Goal: Information Seeking & Learning: Learn about a topic

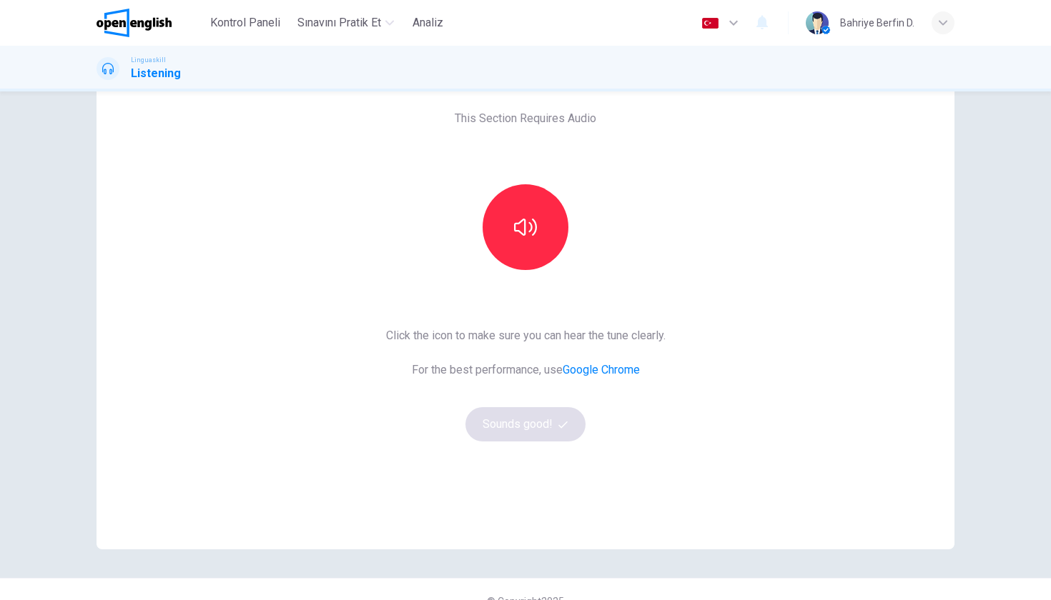
scroll to position [69, 0]
click at [533, 234] on icon "button" at bounding box center [525, 225] width 23 height 23
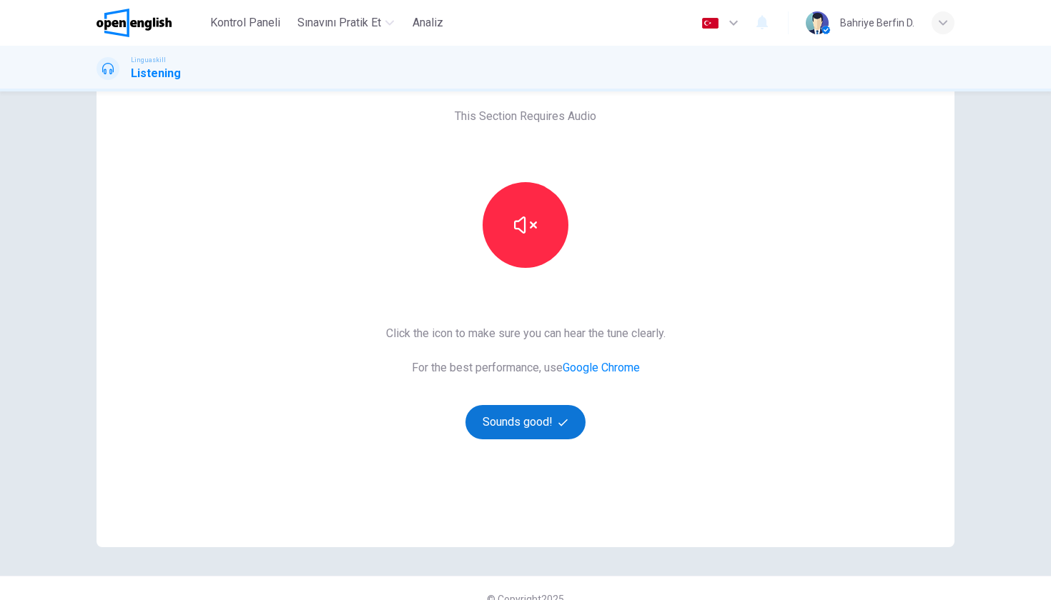
click at [534, 420] on button "Sounds good!" at bounding box center [525, 422] width 120 height 34
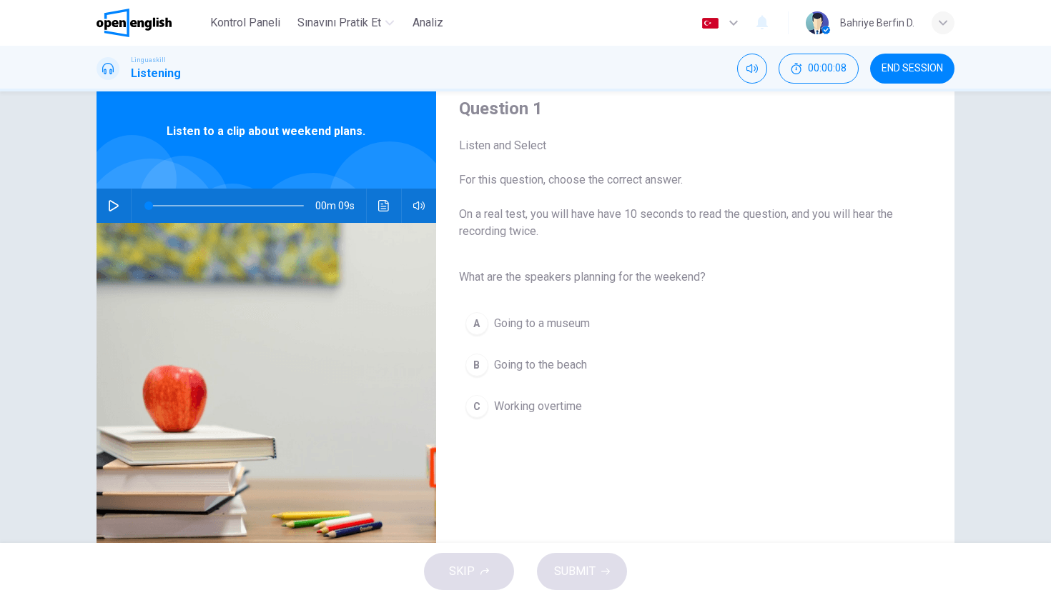
scroll to position [64, 0]
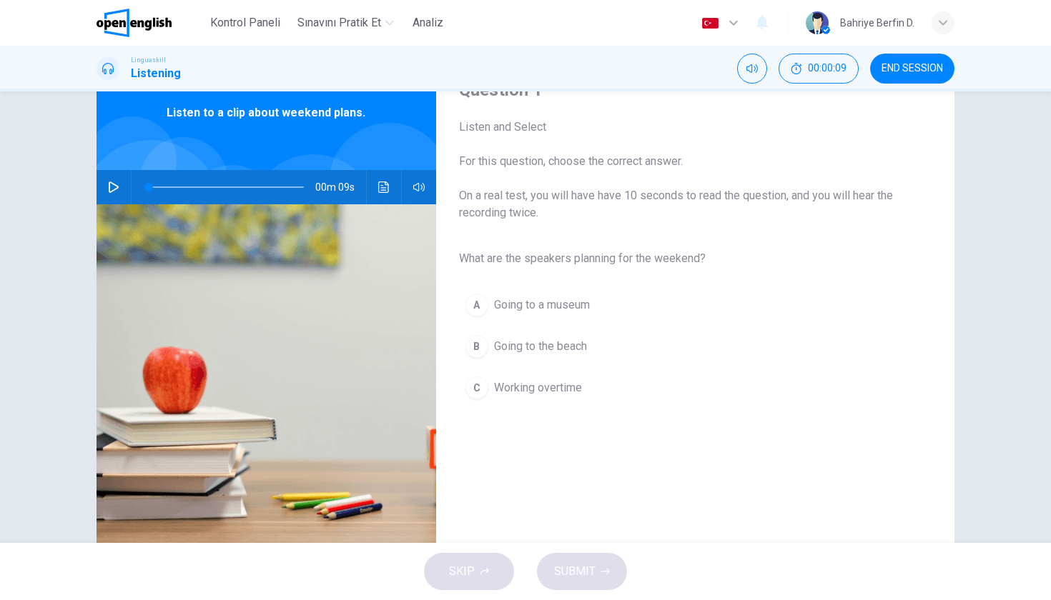
click at [107, 186] on button "button" at bounding box center [113, 187] width 23 height 34
type input "*"
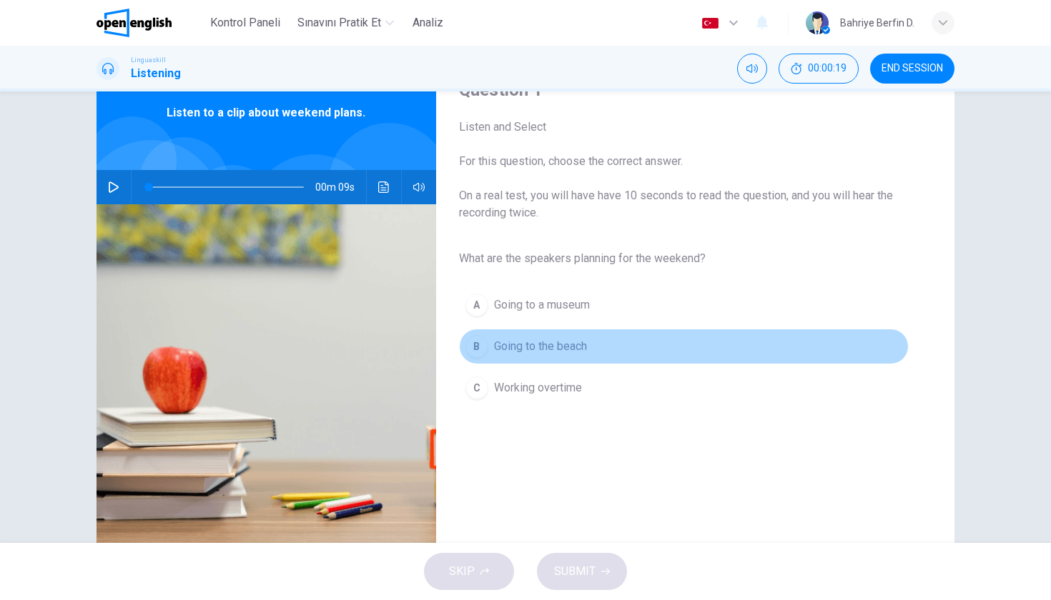
click at [481, 347] on div "B" at bounding box center [476, 346] width 23 height 23
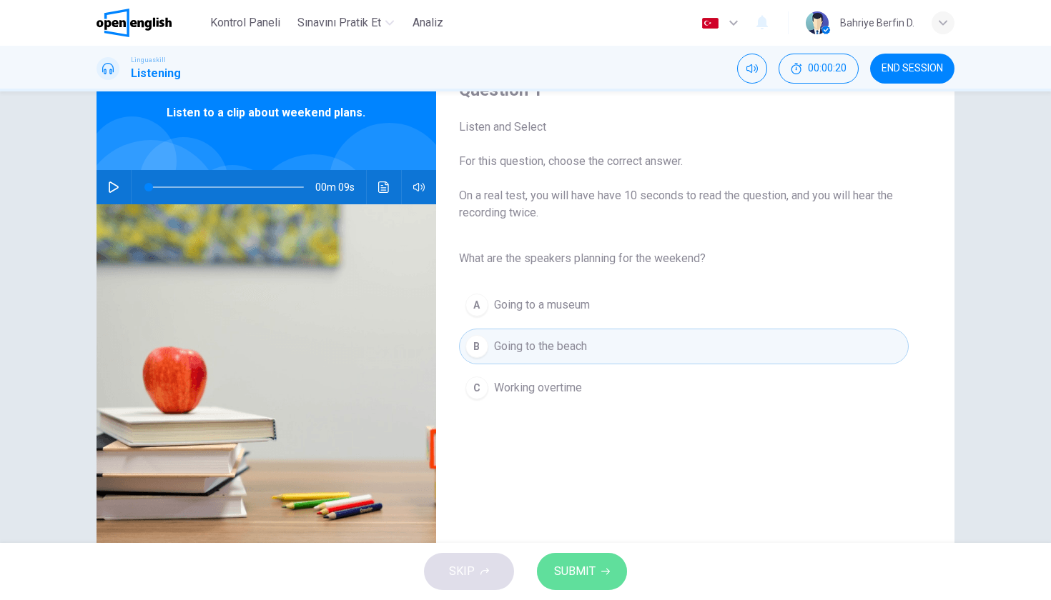
click at [582, 575] on span "SUBMIT" at bounding box center [574, 572] width 41 height 20
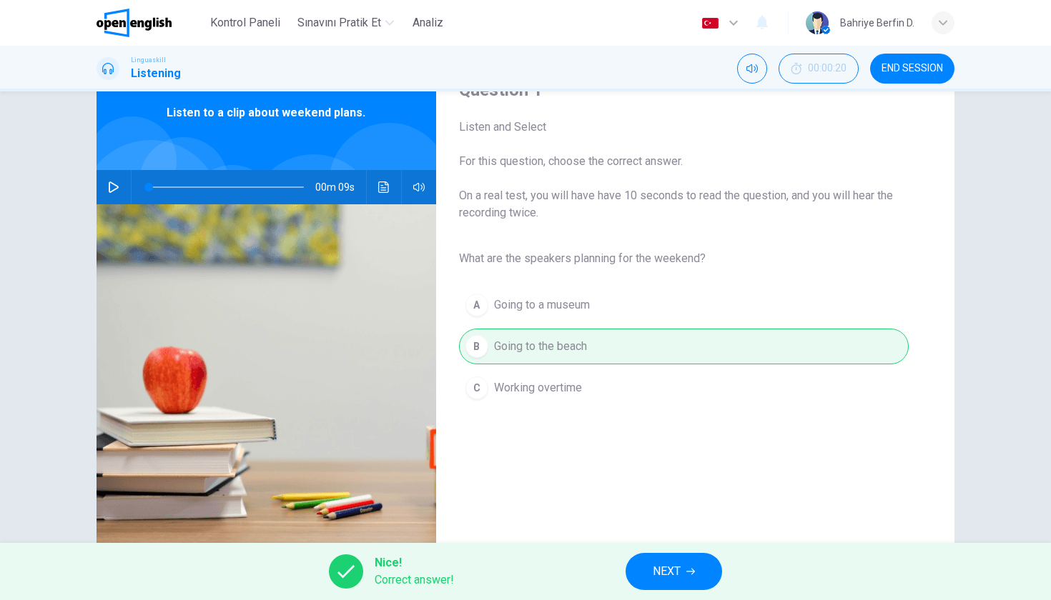
click at [677, 578] on span "NEXT" at bounding box center [667, 572] width 28 height 20
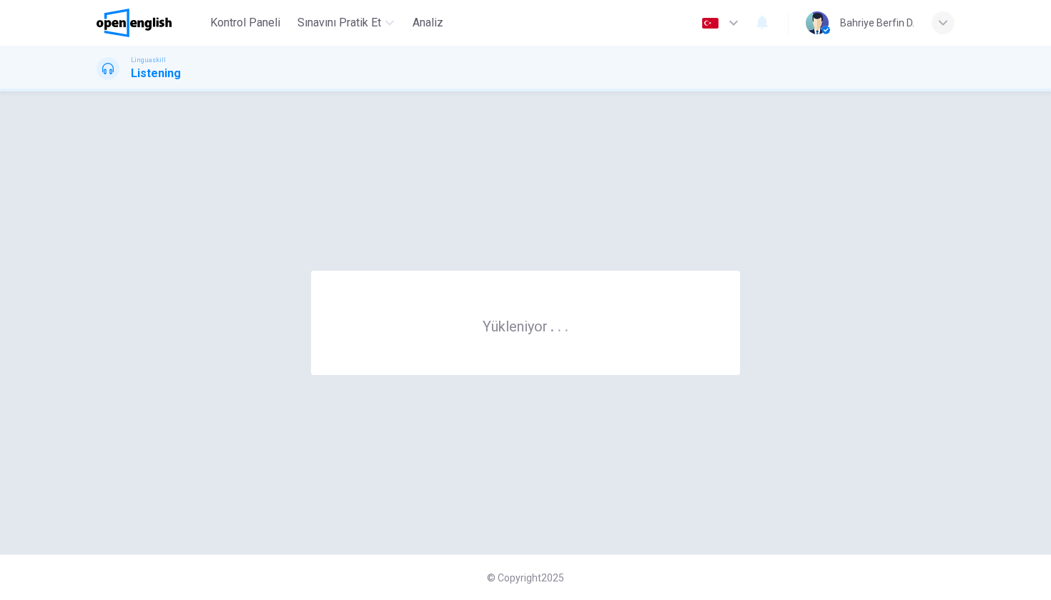
scroll to position [0, 0]
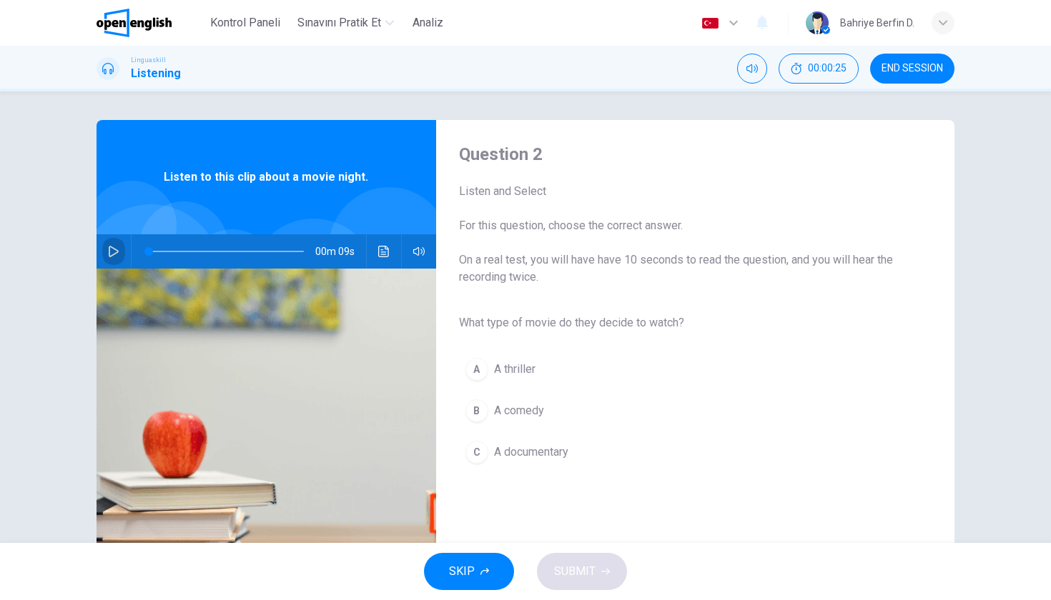
click at [117, 252] on icon "button" at bounding box center [113, 251] width 11 height 11
click at [478, 414] on div "B" at bounding box center [476, 411] width 23 height 23
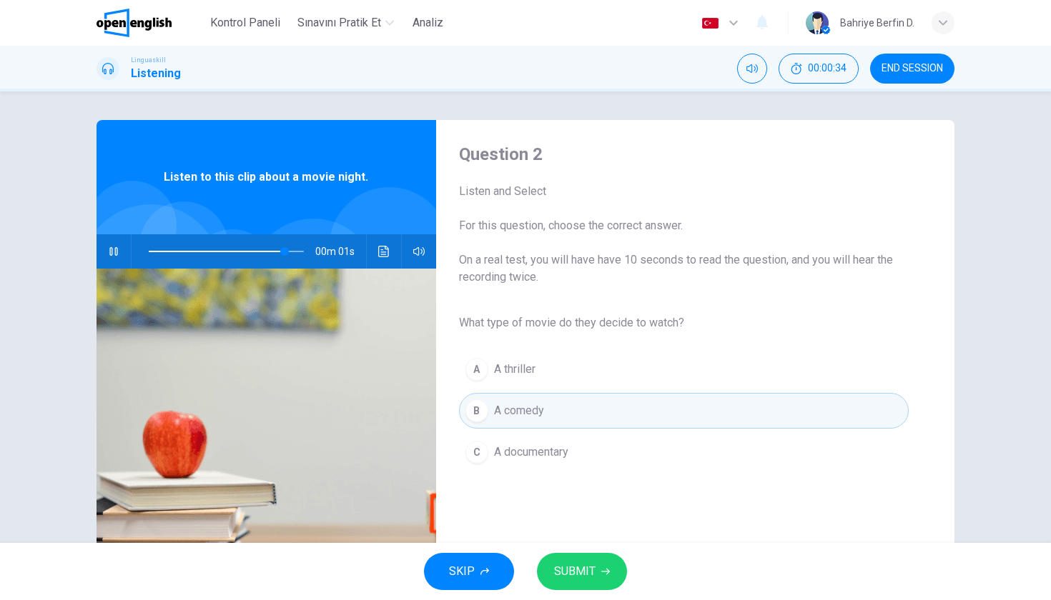
type input "*"
click at [590, 578] on span "SUBMIT" at bounding box center [574, 572] width 41 height 20
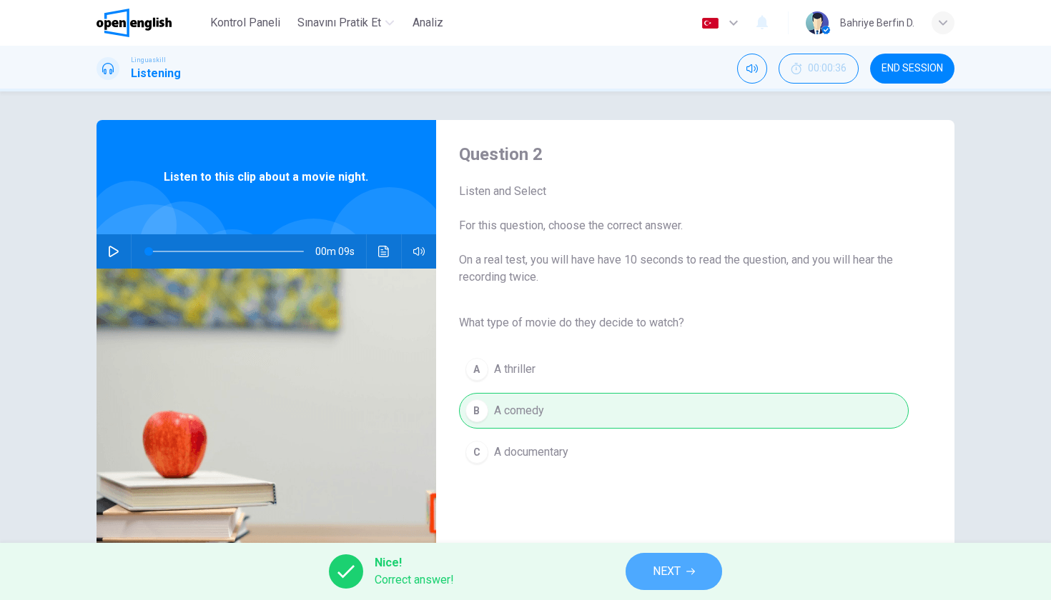
click at [661, 576] on span "NEXT" at bounding box center [667, 572] width 28 height 20
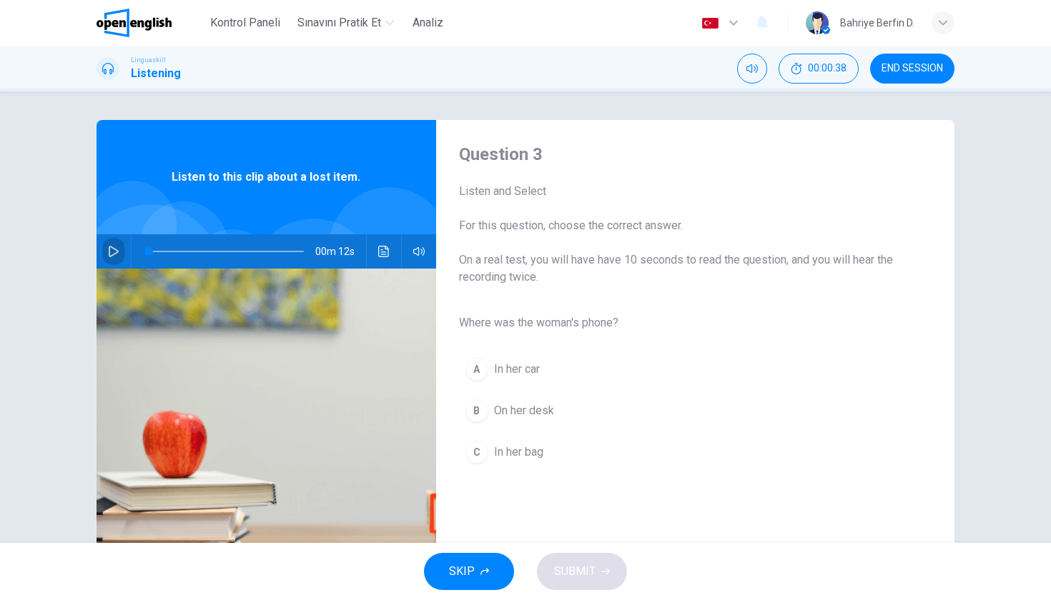
click at [114, 251] on icon "button" at bounding box center [113, 251] width 11 height 11
click at [500, 444] on span "In her bag" at bounding box center [518, 452] width 49 height 17
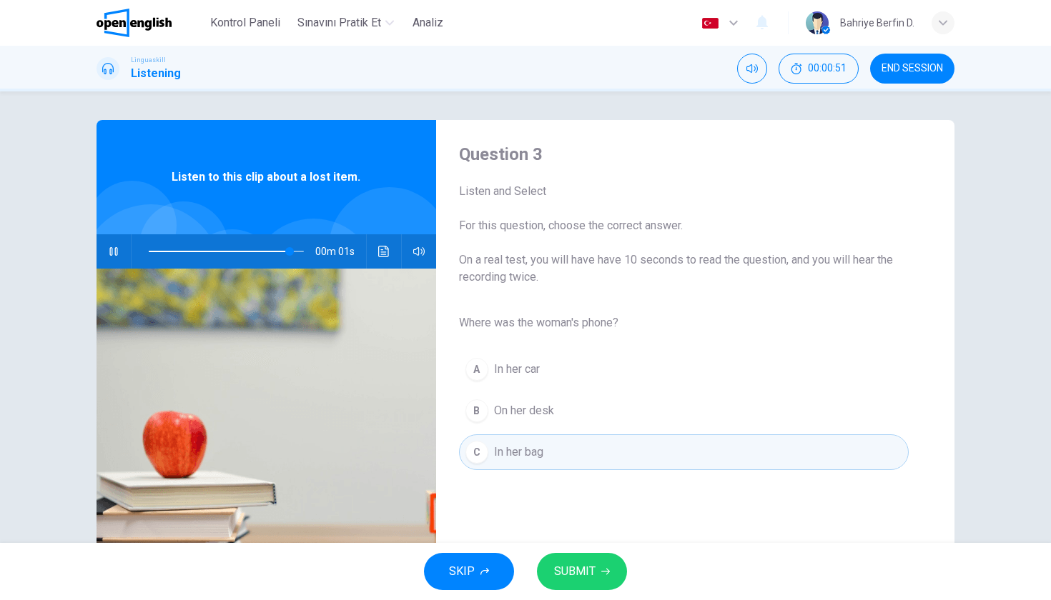
type input "*"
click at [577, 565] on span "SUBMIT" at bounding box center [574, 572] width 41 height 20
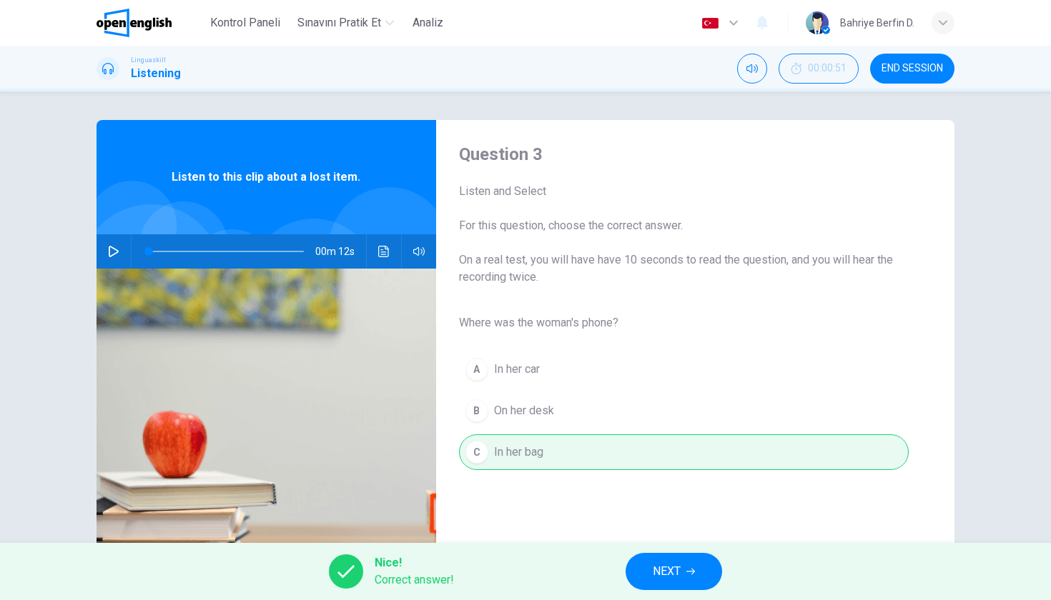
click at [662, 553] on div "Nice! Correct answer! NEXT" at bounding box center [525, 571] width 1051 height 57
click at [662, 561] on button "NEXT" at bounding box center [673, 571] width 96 height 37
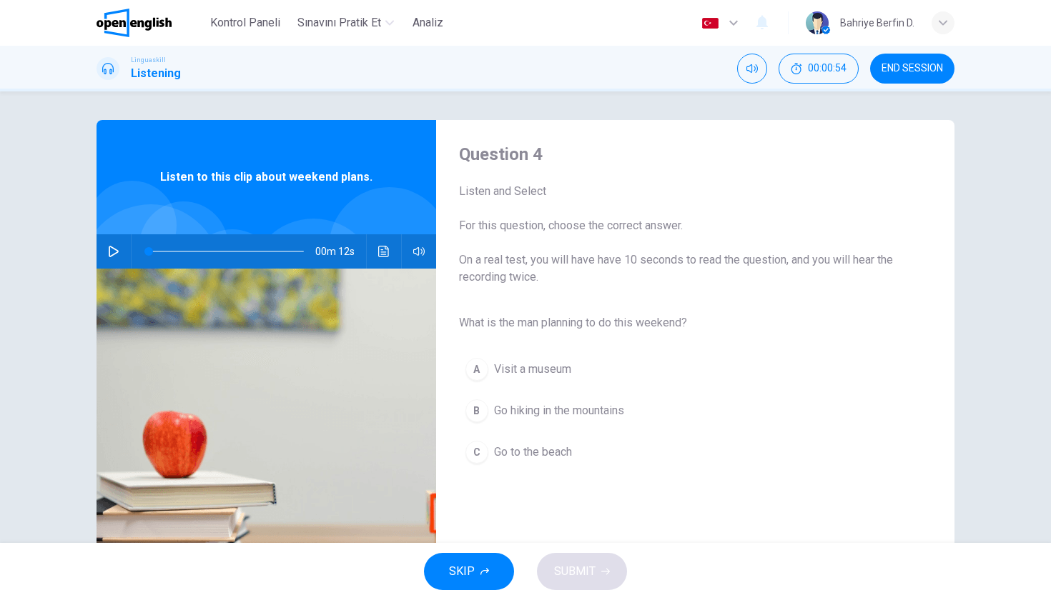
click at [107, 252] on button "button" at bounding box center [113, 251] width 23 height 34
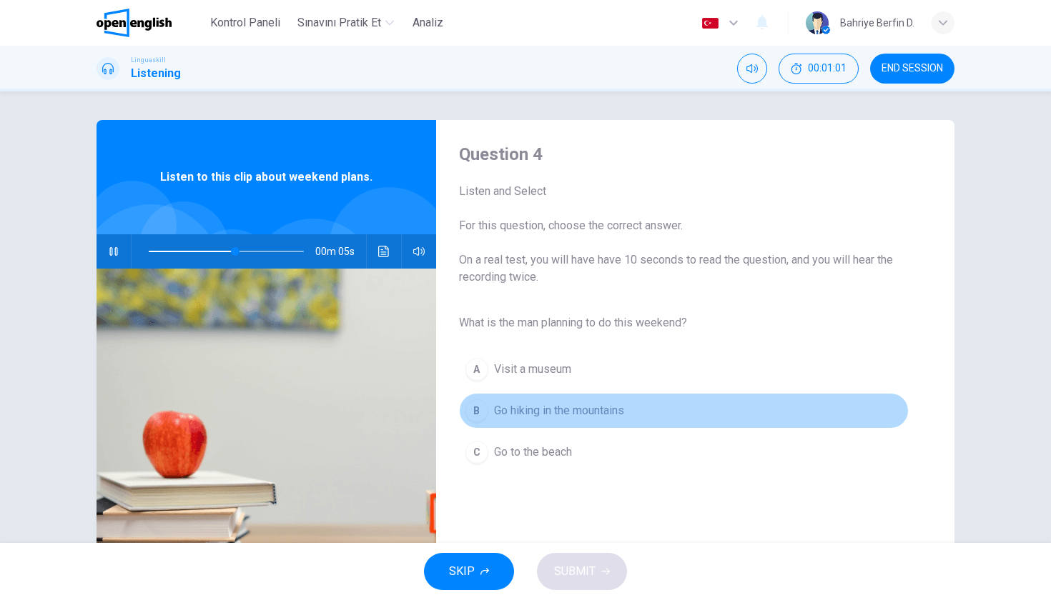
click at [517, 410] on span "Go hiking in the mountains" at bounding box center [559, 410] width 130 height 17
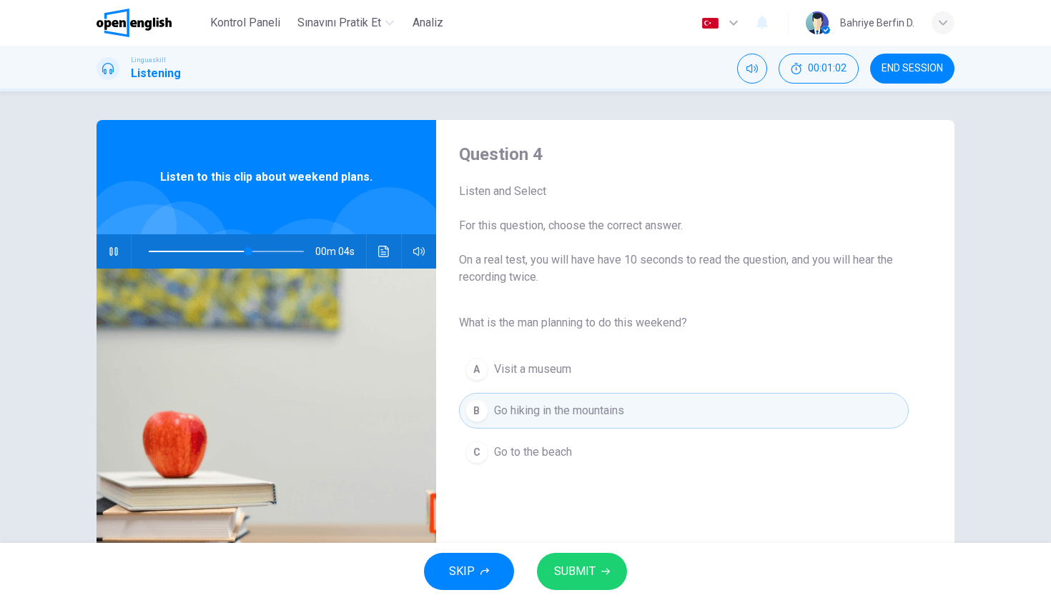
click at [586, 569] on span "SUBMIT" at bounding box center [574, 572] width 41 height 20
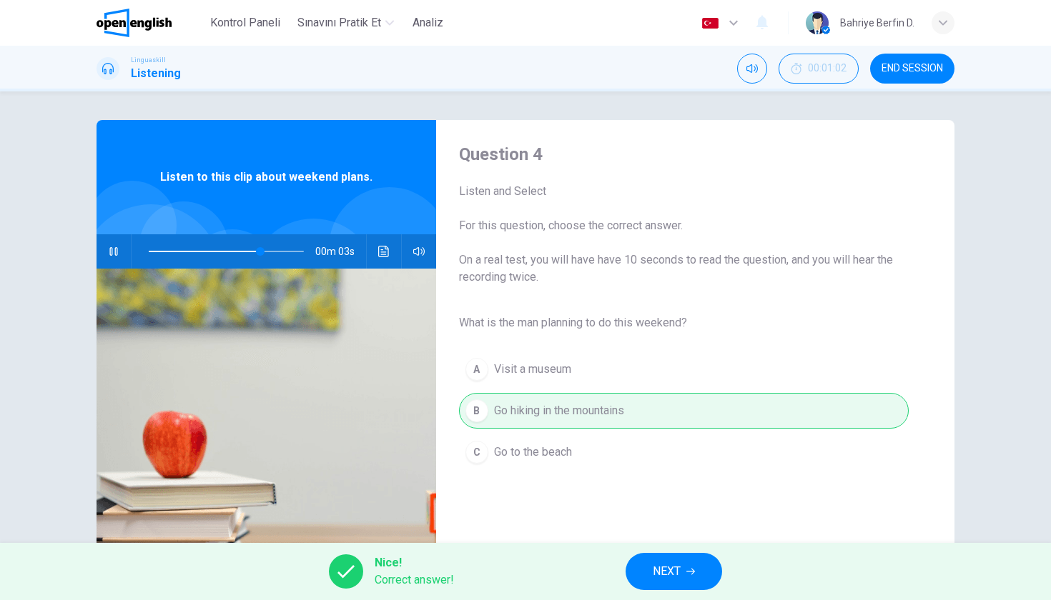
type input "**"
click at [651, 563] on button "NEXT" at bounding box center [673, 571] width 96 height 37
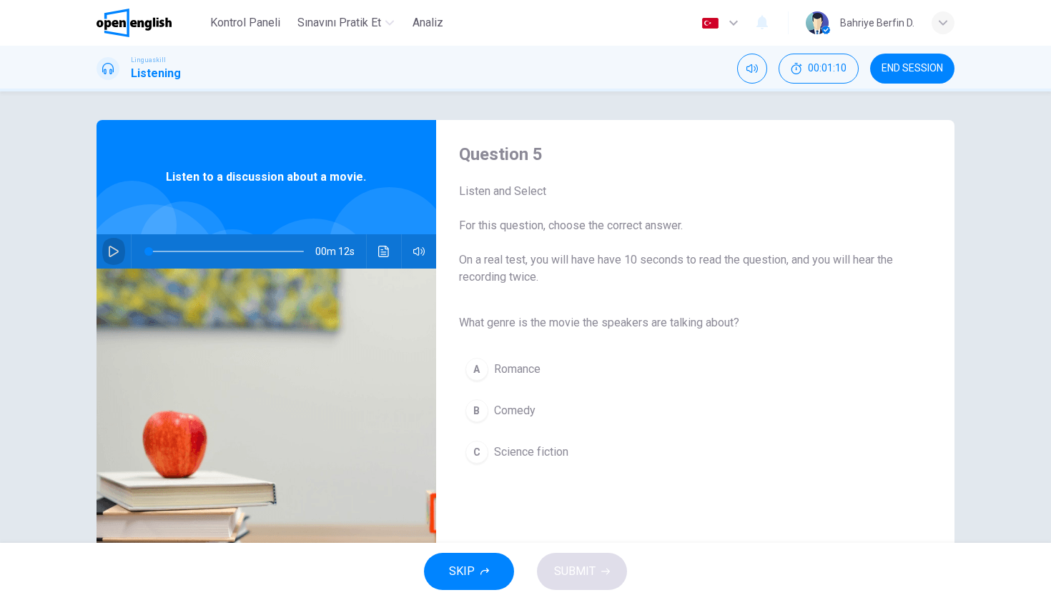
click at [109, 245] on button "button" at bounding box center [113, 251] width 23 height 34
click at [481, 457] on div "C" at bounding box center [476, 452] width 23 height 23
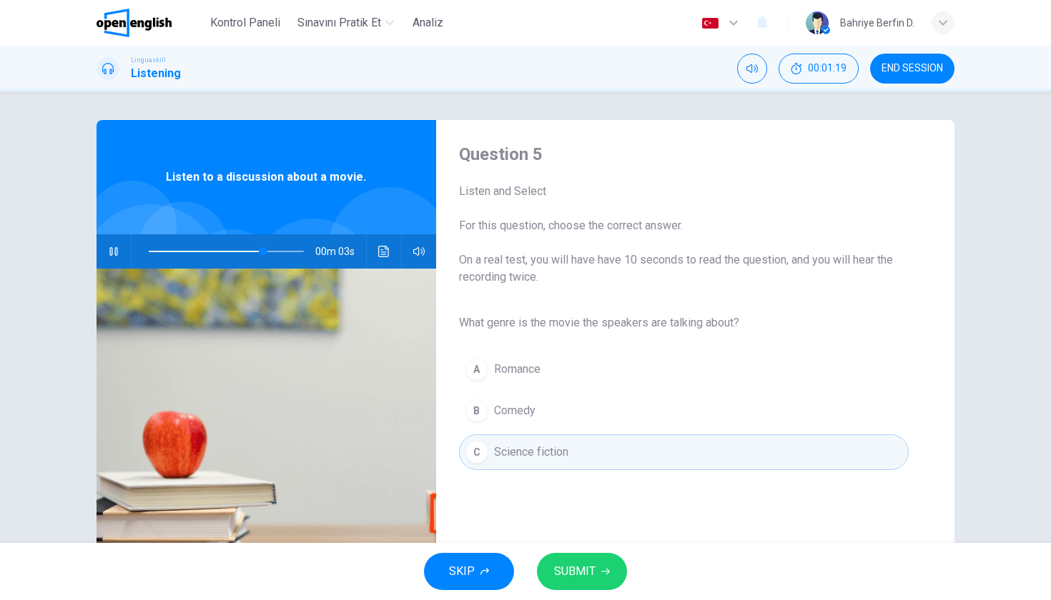
click at [605, 588] on button "SUBMIT" at bounding box center [582, 571] width 90 height 37
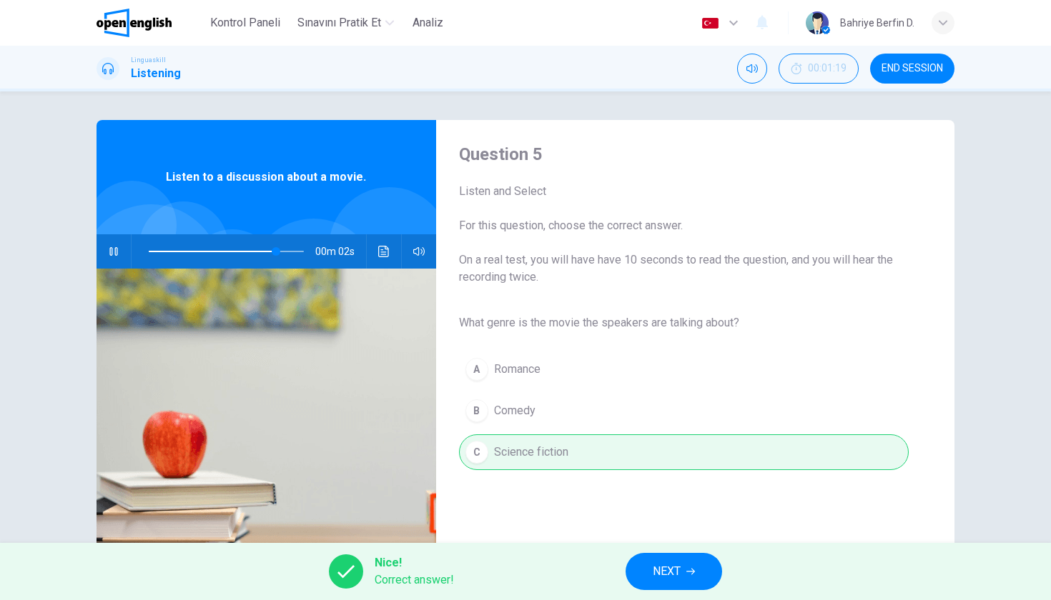
type input "**"
click at [687, 571] on icon "button" at bounding box center [690, 572] width 9 height 9
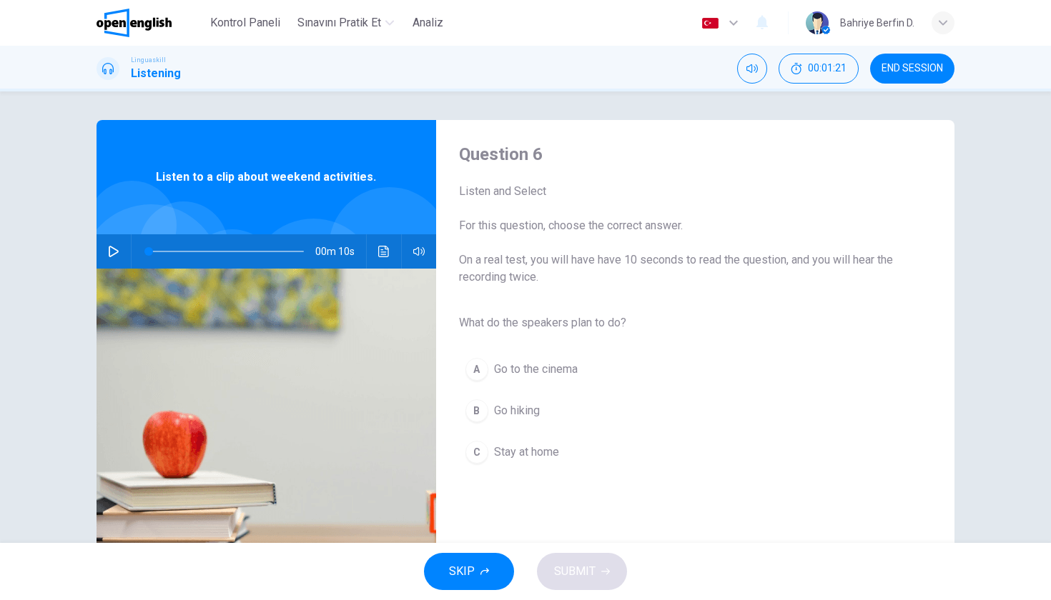
click at [109, 257] on button "button" at bounding box center [113, 251] width 23 height 34
type input "*"
click at [480, 412] on div "B" at bounding box center [476, 411] width 23 height 23
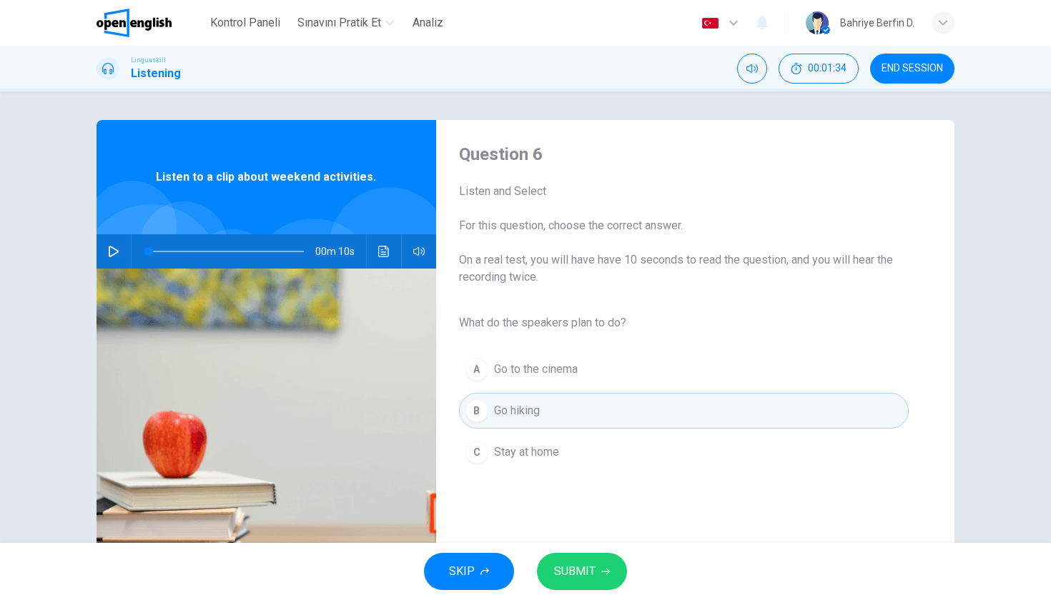
click at [592, 570] on span "SUBMIT" at bounding box center [574, 572] width 41 height 20
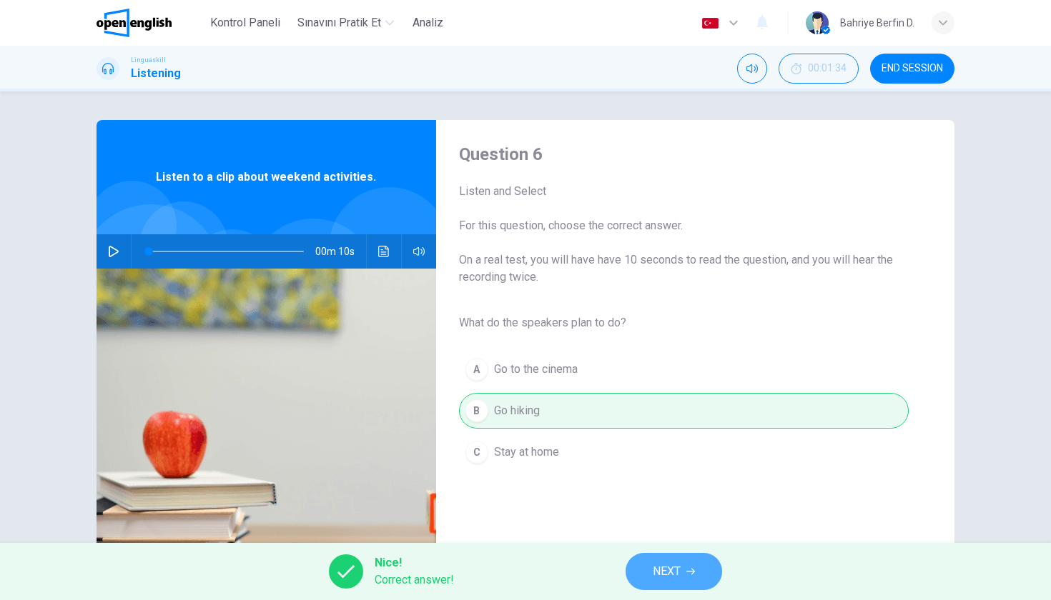
click at [671, 571] on span "NEXT" at bounding box center [667, 572] width 28 height 20
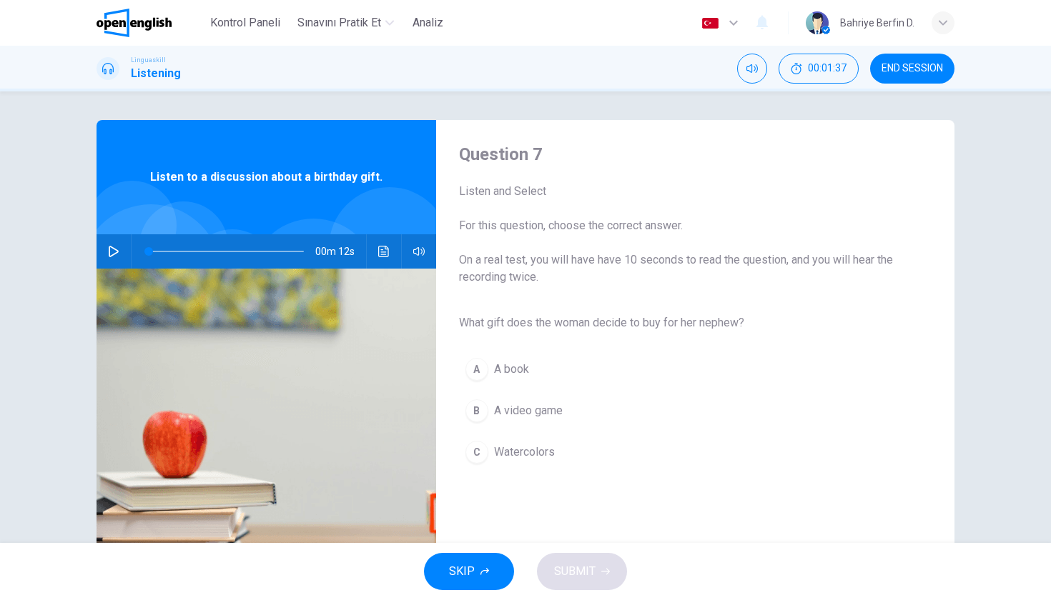
click at [111, 251] on icon "button" at bounding box center [113, 251] width 11 height 11
type input "*"
click at [492, 447] on button "C Watercolors" at bounding box center [684, 453] width 450 height 36
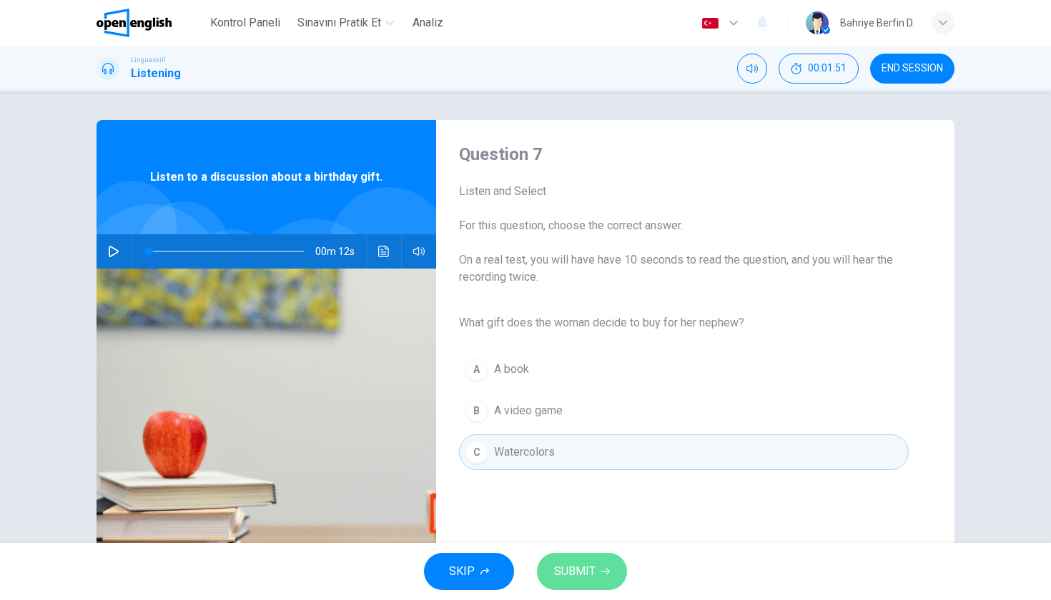
click at [601, 570] on icon "button" at bounding box center [605, 572] width 9 height 9
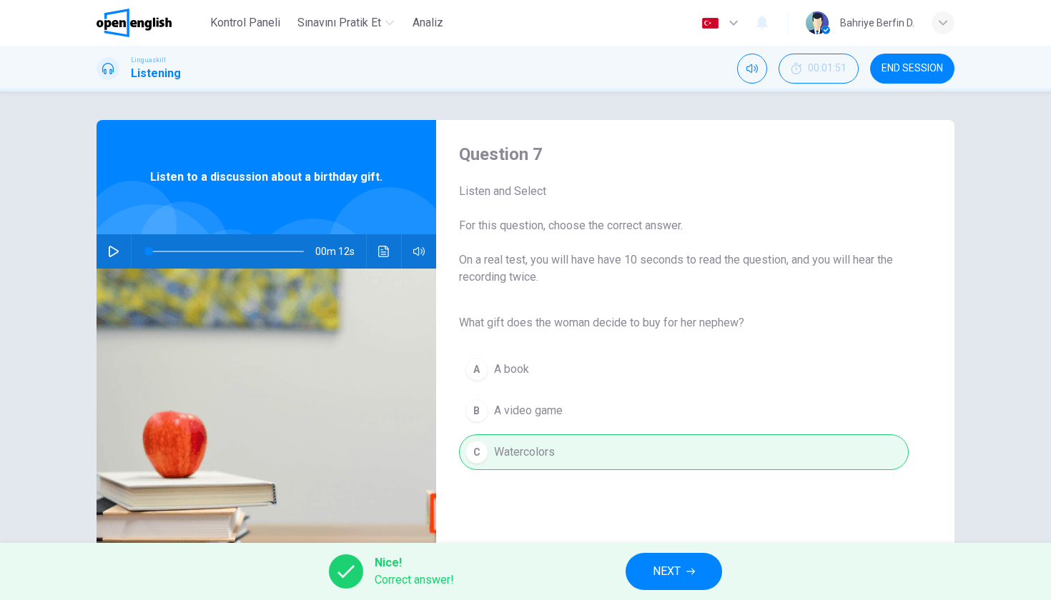
click at [667, 559] on button "NEXT" at bounding box center [673, 571] width 96 height 37
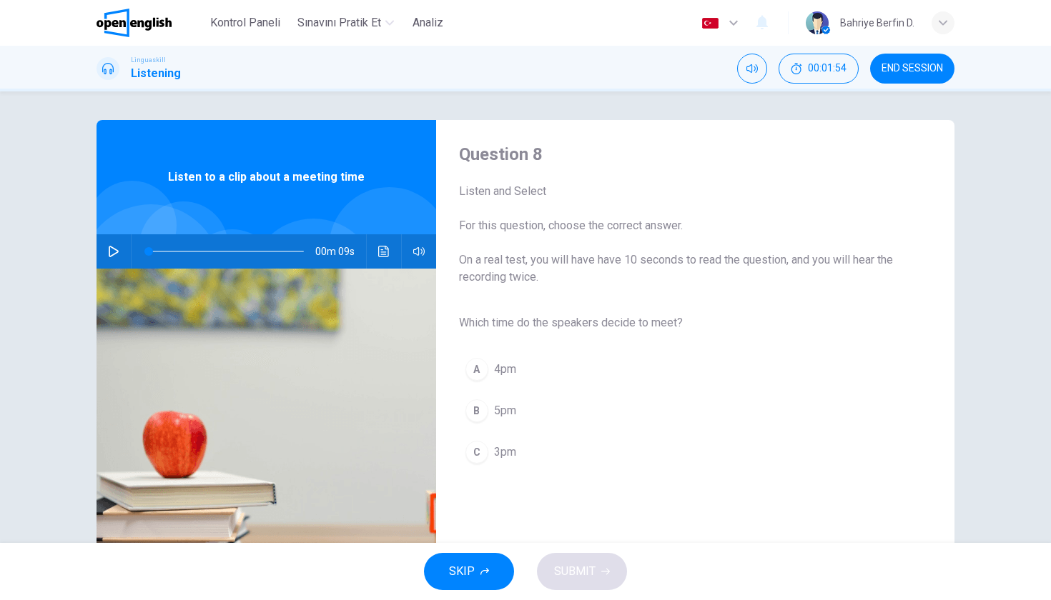
click at [117, 245] on button "button" at bounding box center [113, 251] width 23 height 34
click at [479, 455] on div "C" at bounding box center [476, 452] width 23 height 23
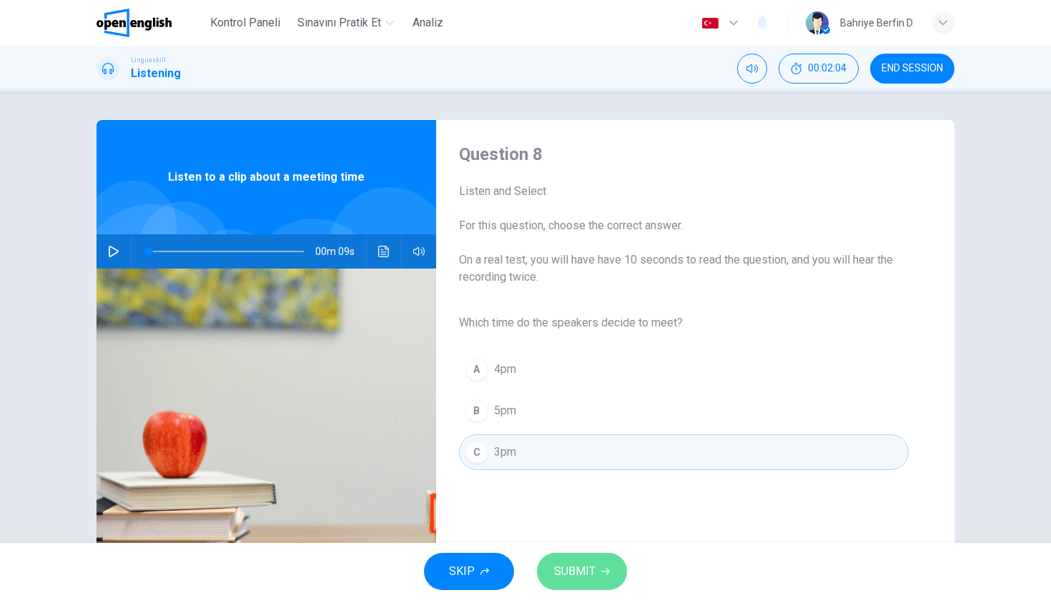
click at [583, 582] on button "SUBMIT" at bounding box center [582, 571] width 90 height 37
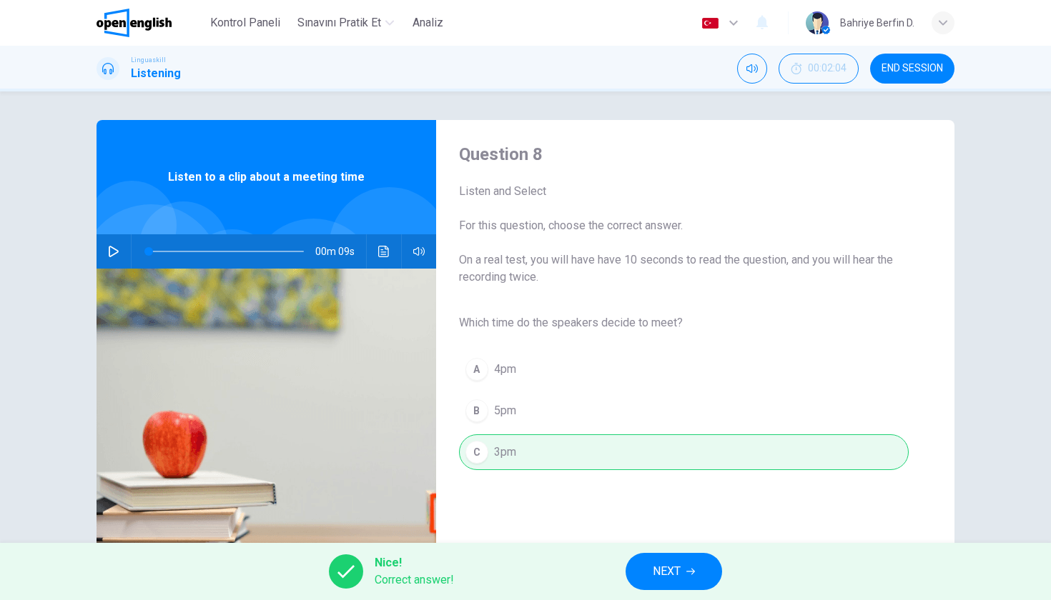
click at [668, 571] on span "NEXT" at bounding box center [667, 572] width 28 height 20
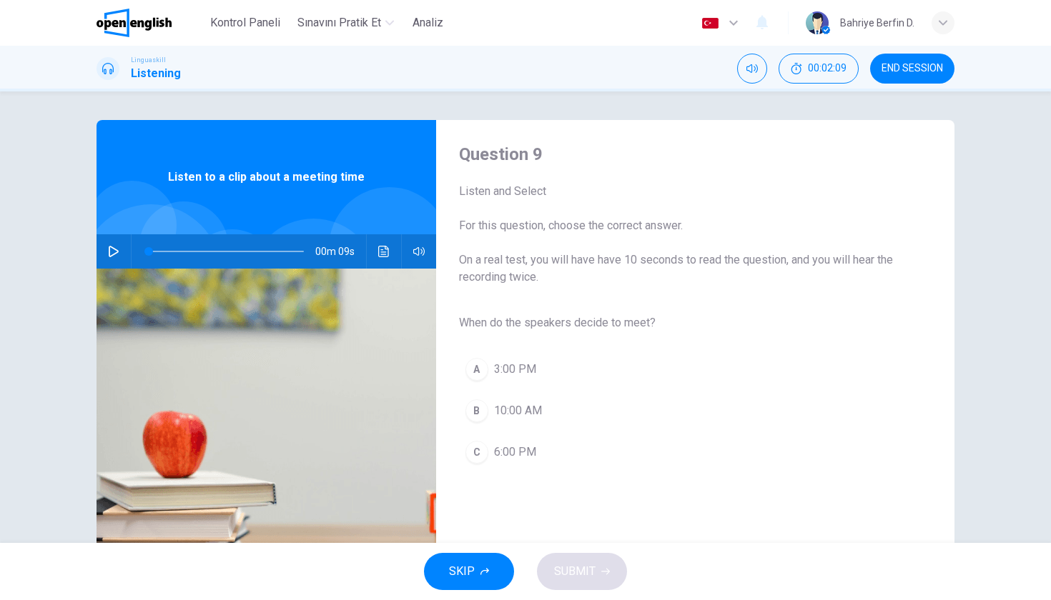
click at [112, 257] on button "button" at bounding box center [113, 251] width 23 height 34
type input "*"
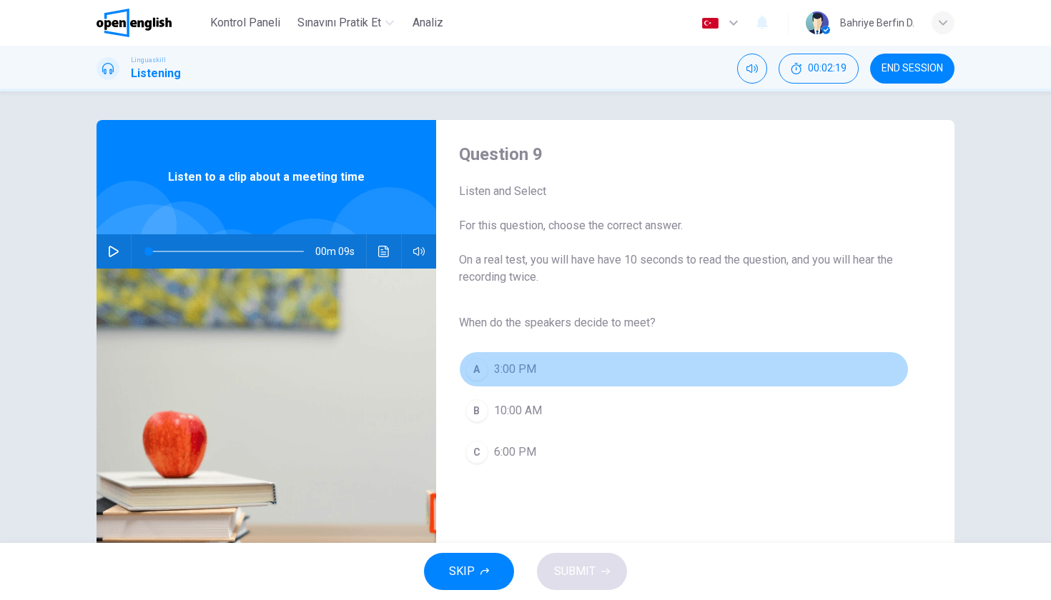
click at [474, 372] on div "A" at bounding box center [476, 369] width 23 height 23
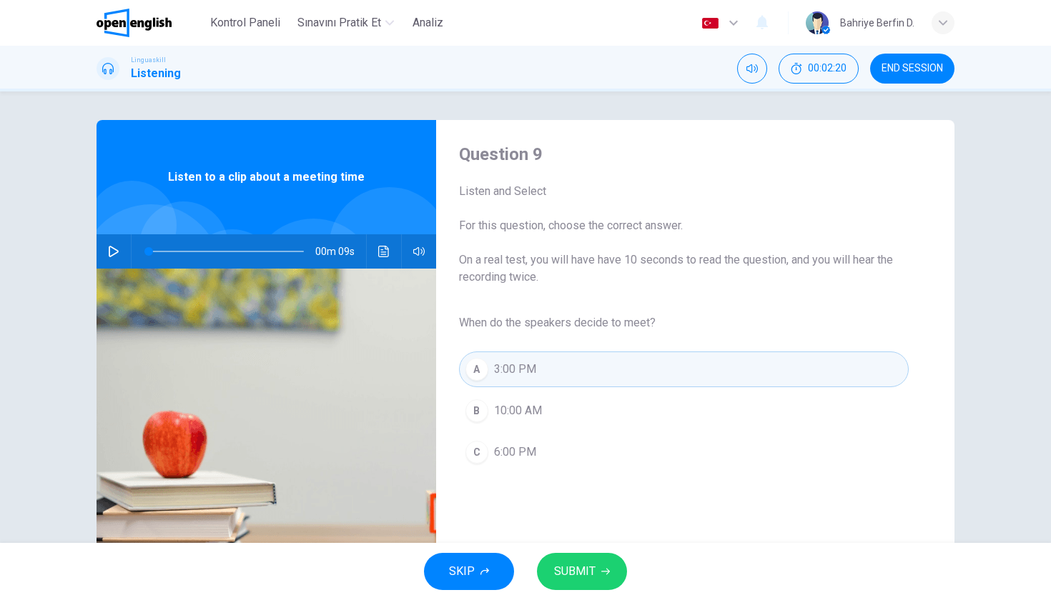
click at [563, 570] on span "SUBMIT" at bounding box center [574, 572] width 41 height 20
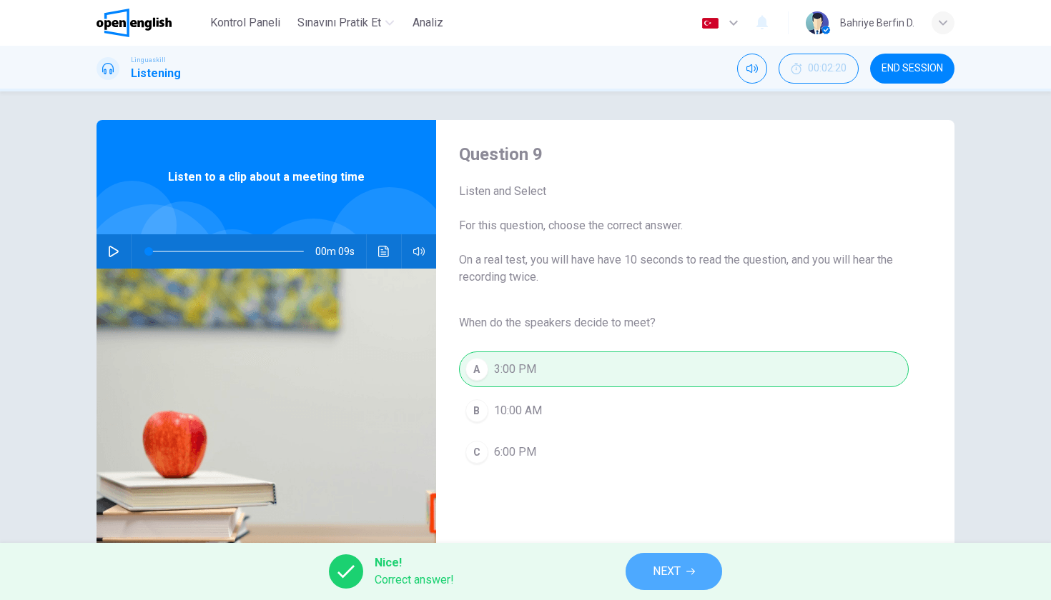
click at [655, 570] on span "NEXT" at bounding box center [667, 572] width 28 height 20
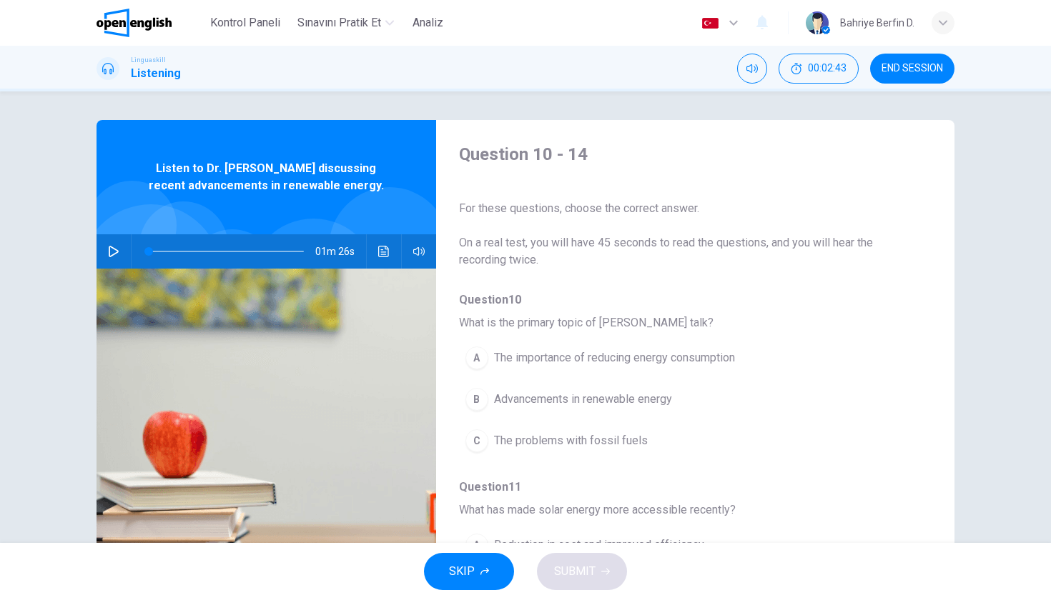
click at [109, 254] on icon "button" at bounding box center [113, 251] width 11 height 11
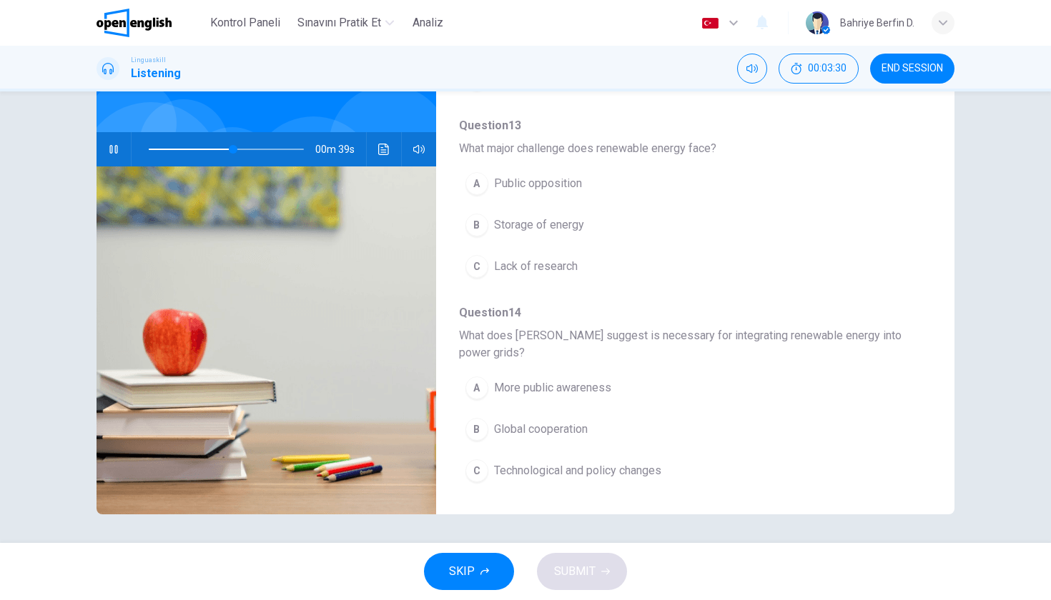
scroll to position [634, 0]
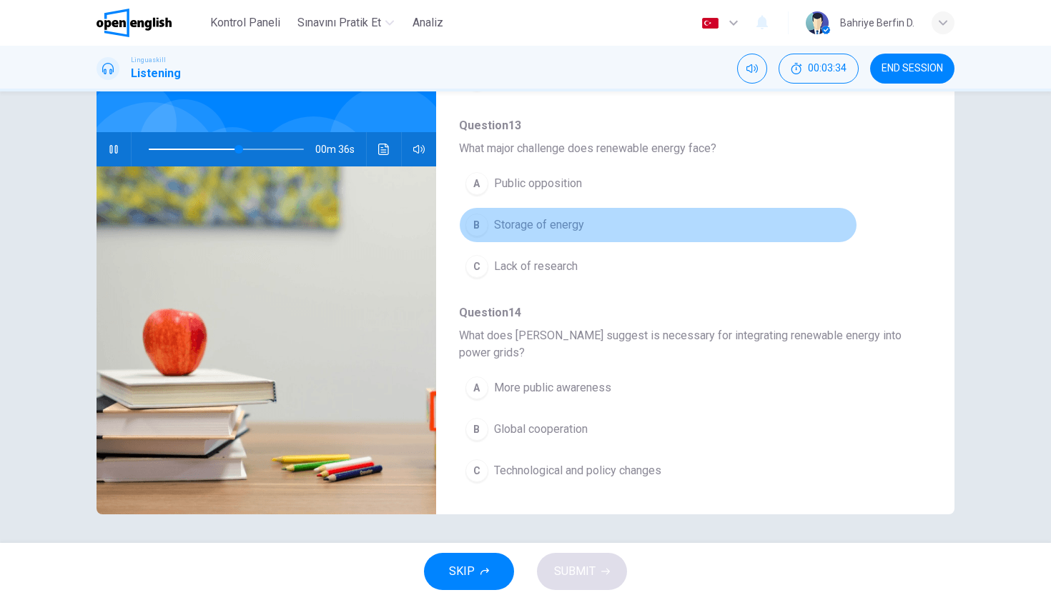
click at [485, 227] on div "B" at bounding box center [476, 225] width 23 height 23
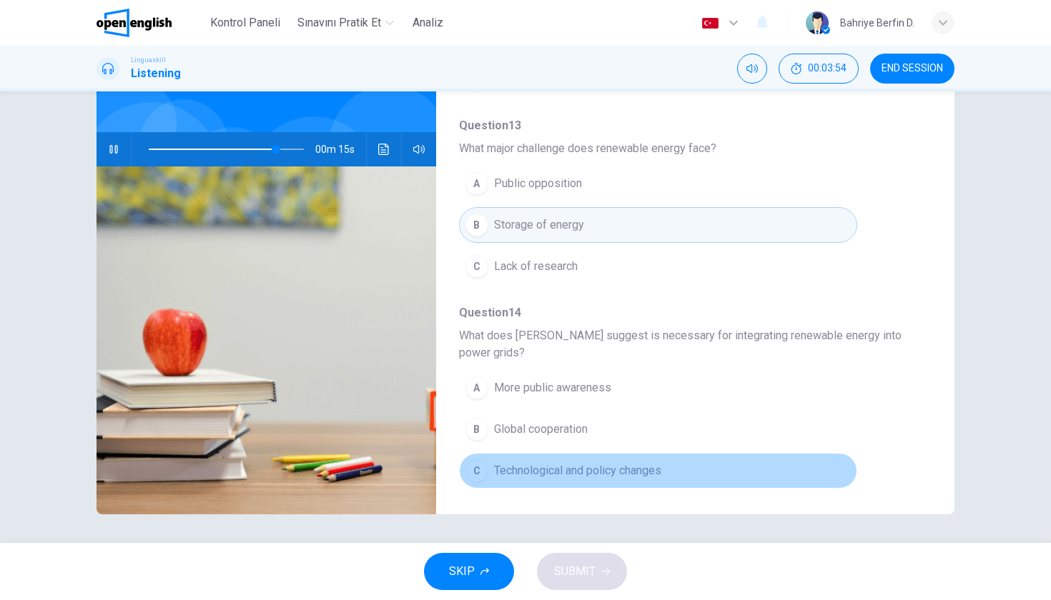
click at [487, 467] on div "C" at bounding box center [476, 471] width 23 height 23
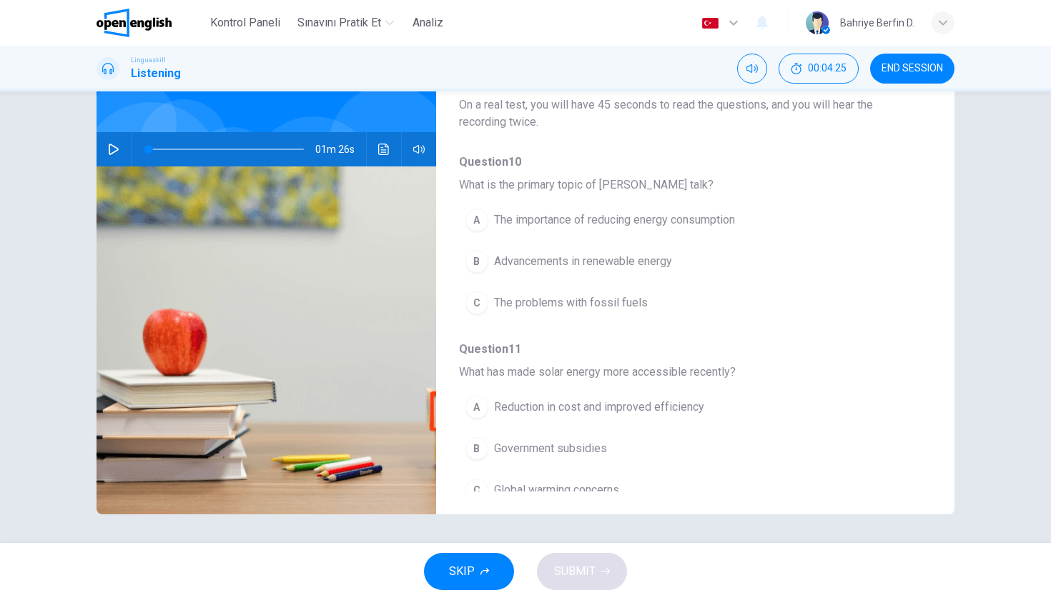
scroll to position [3, 0]
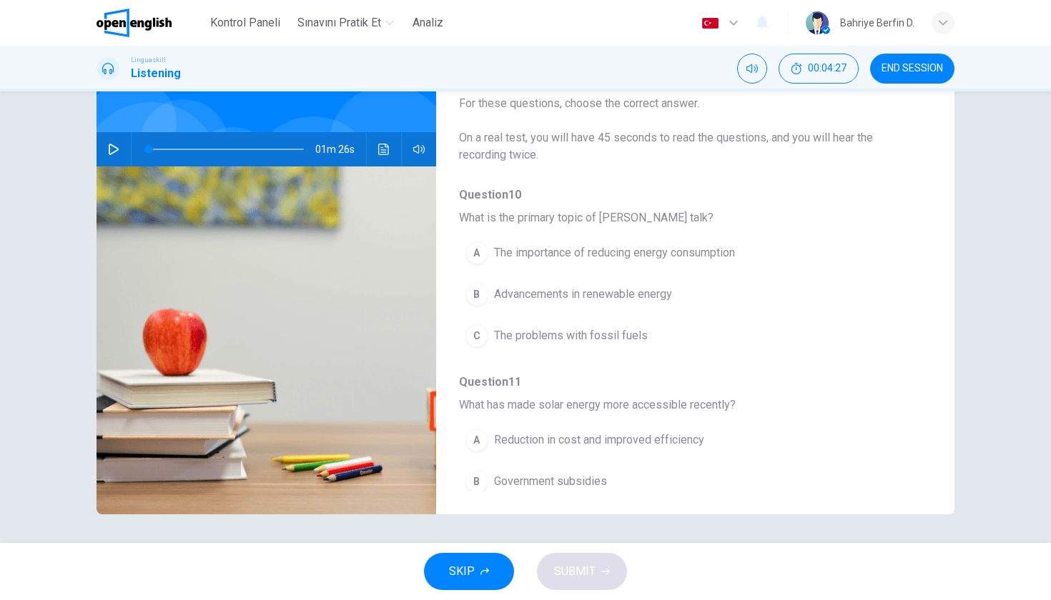
click at [110, 150] on icon "button" at bounding box center [113, 149] width 11 height 11
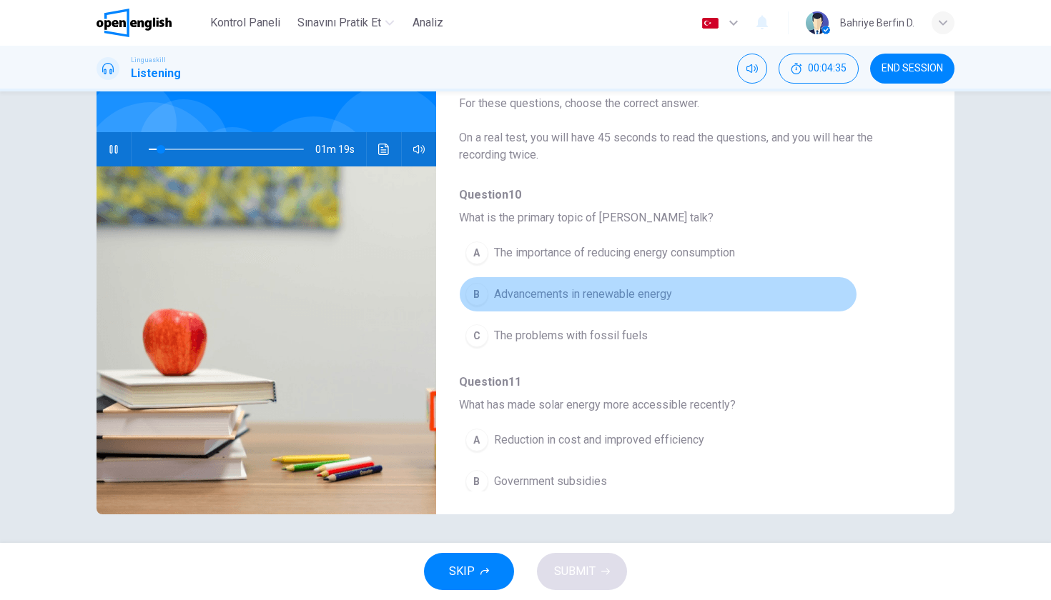
click at [494, 290] on span "Advancements in renewable energy" at bounding box center [583, 294] width 178 height 17
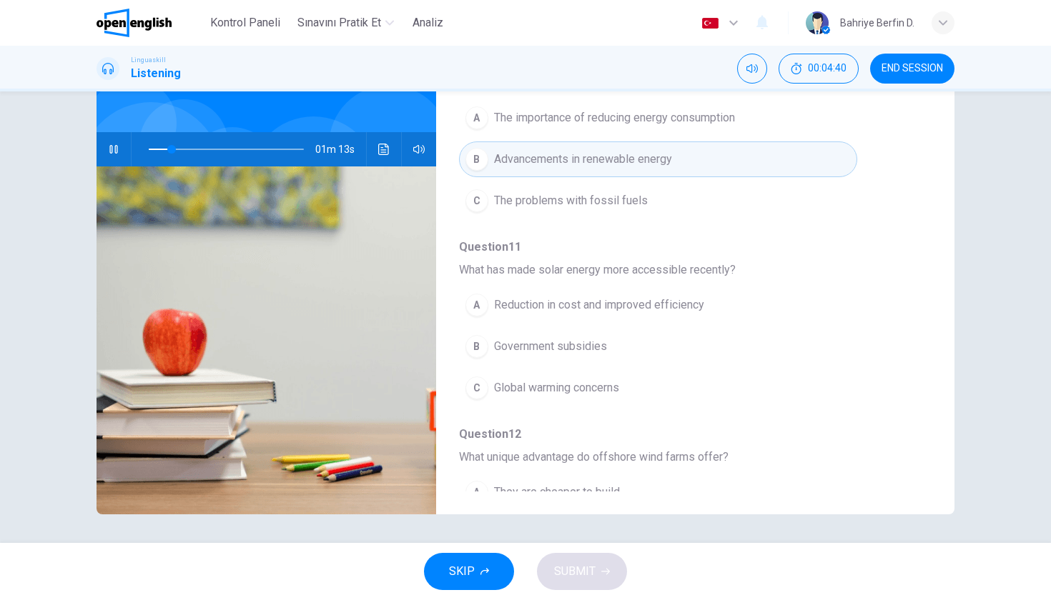
scroll to position [139, 0]
click at [482, 305] on div "A" at bounding box center [476, 303] width 23 height 23
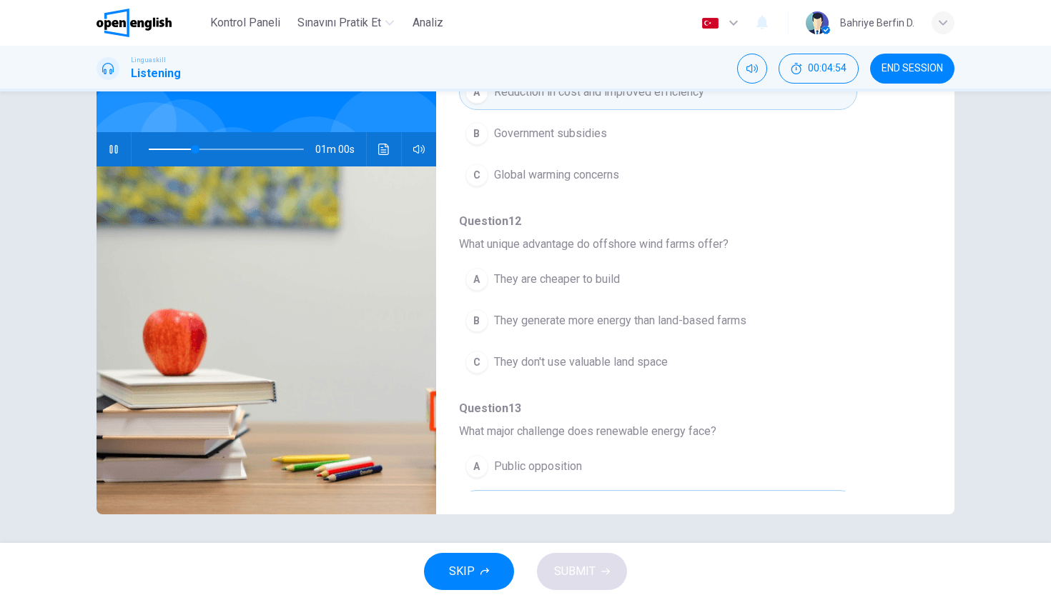
scroll to position [358, 0]
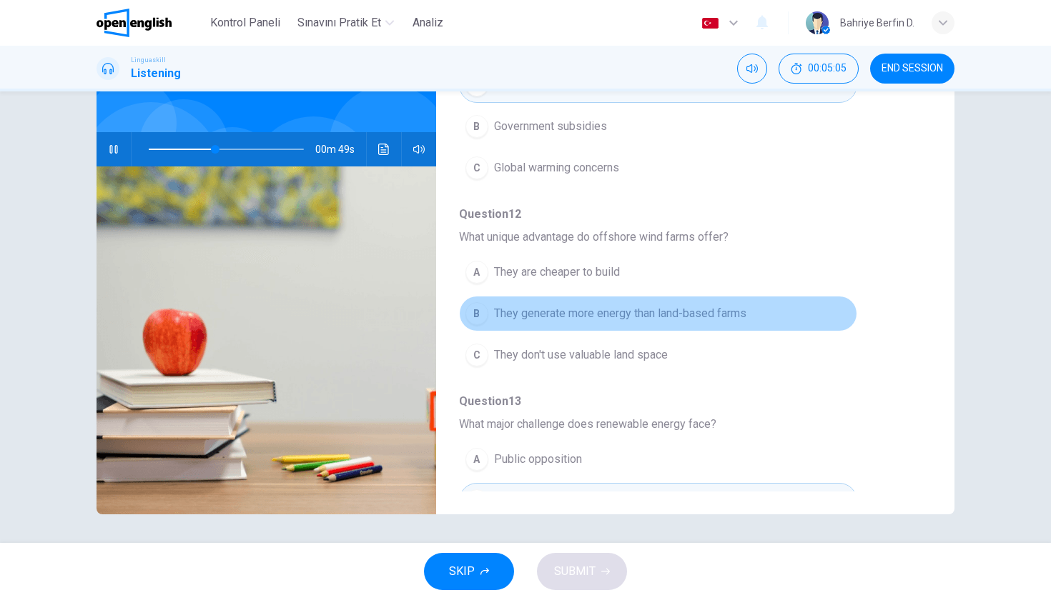
click at [490, 316] on button "B They generate more energy than land-based farms" at bounding box center [658, 314] width 398 height 36
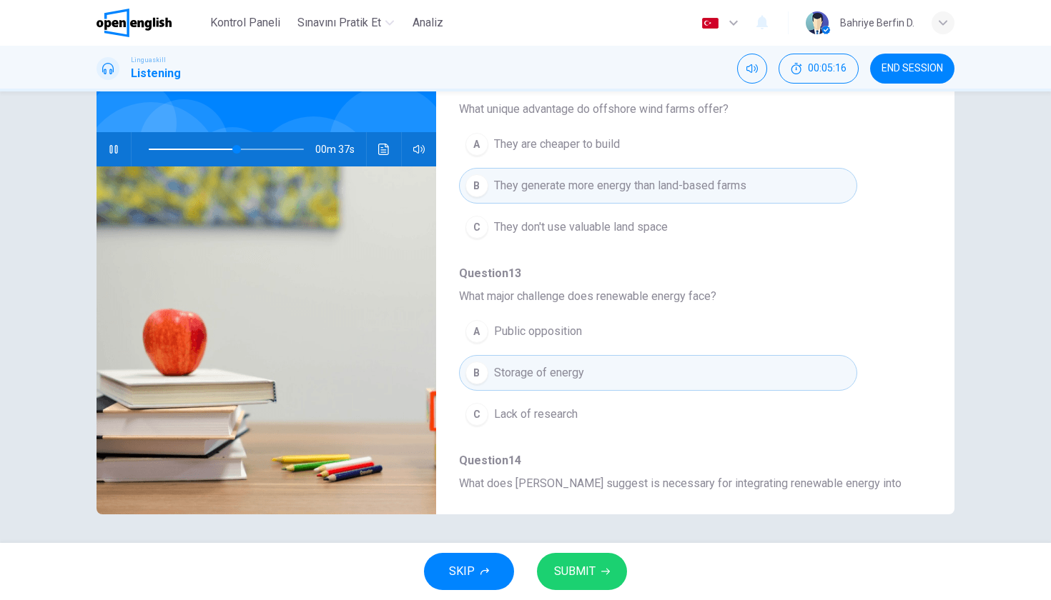
scroll to position [486, 0]
click at [590, 568] on span "SUBMIT" at bounding box center [574, 572] width 41 height 20
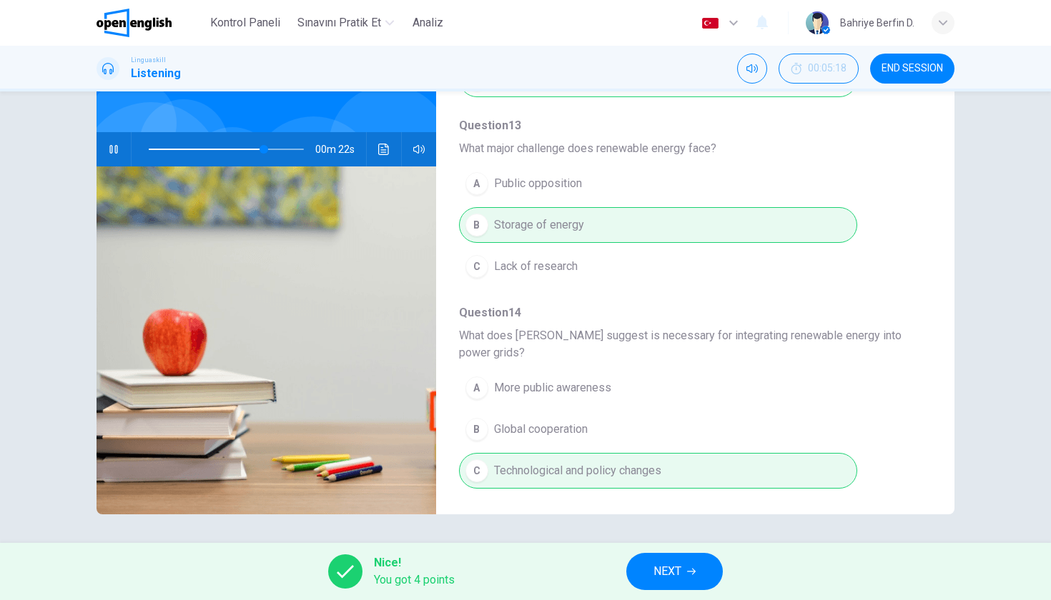
scroll to position [0, 0]
type input "**"
click at [669, 577] on span "NEXT" at bounding box center [667, 572] width 28 height 20
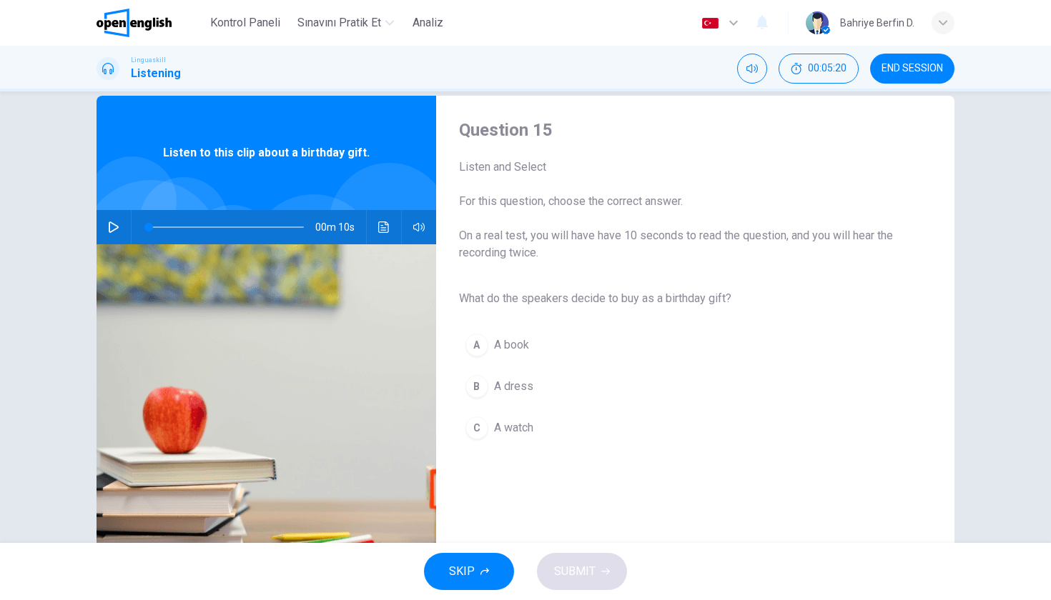
scroll to position [19, 0]
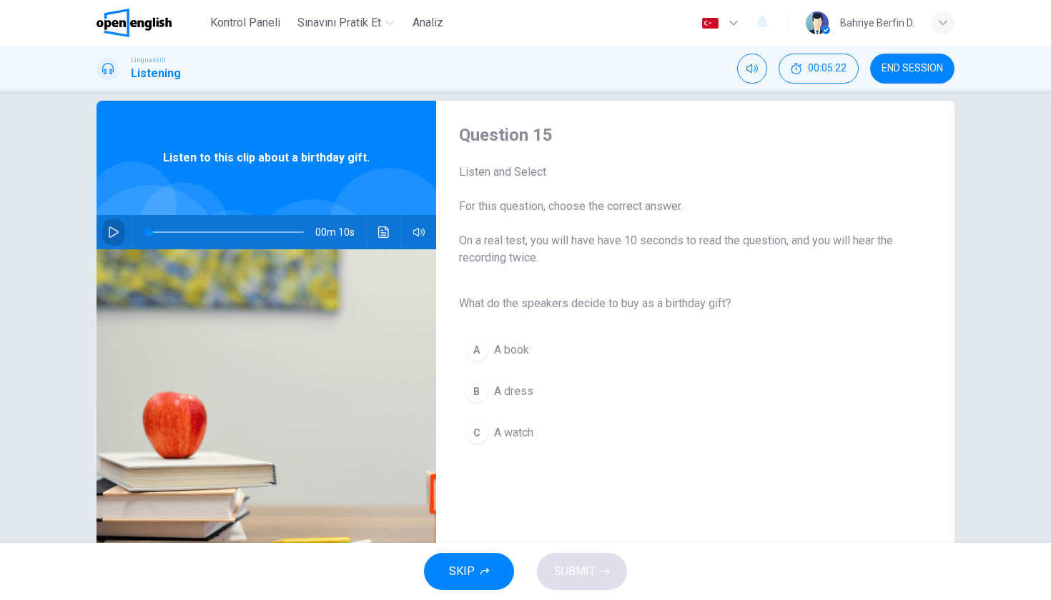
click at [115, 235] on icon "button" at bounding box center [113, 232] width 11 height 11
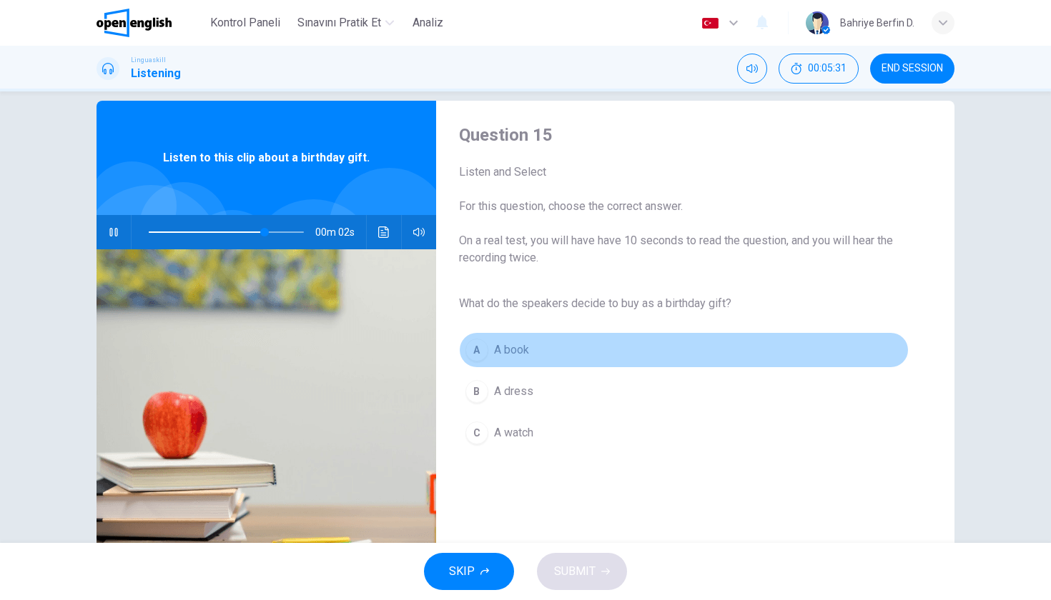
click at [476, 354] on div "A" at bounding box center [476, 350] width 23 height 23
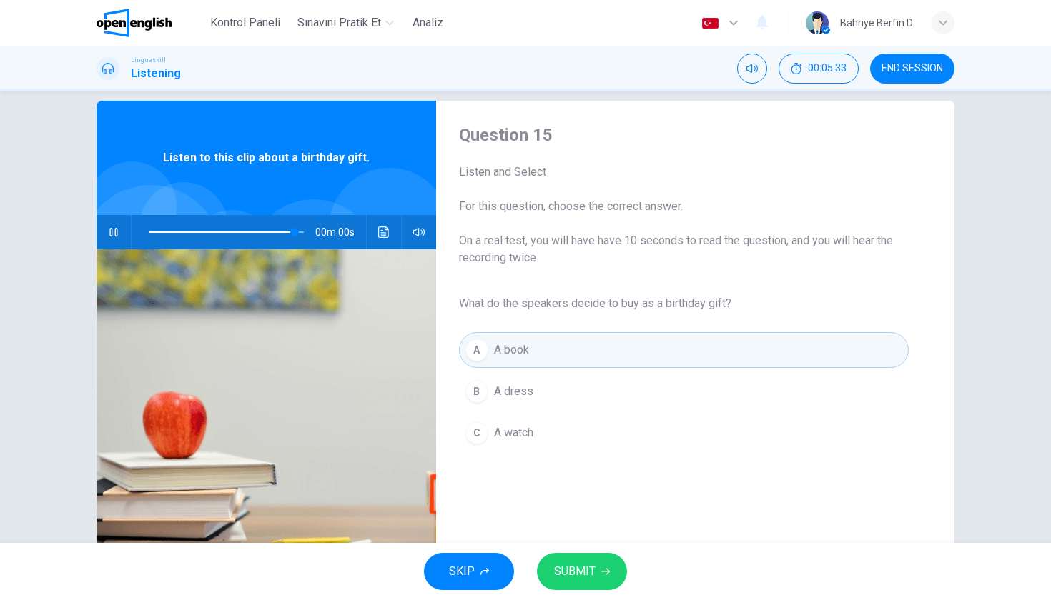
click at [581, 566] on span "SUBMIT" at bounding box center [574, 572] width 41 height 20
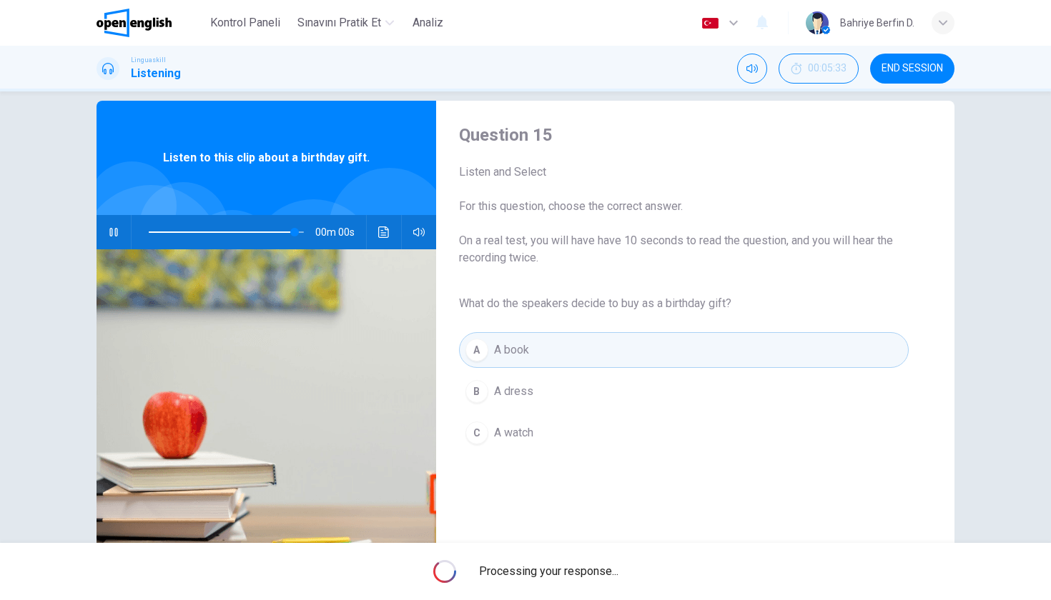
type input "*"
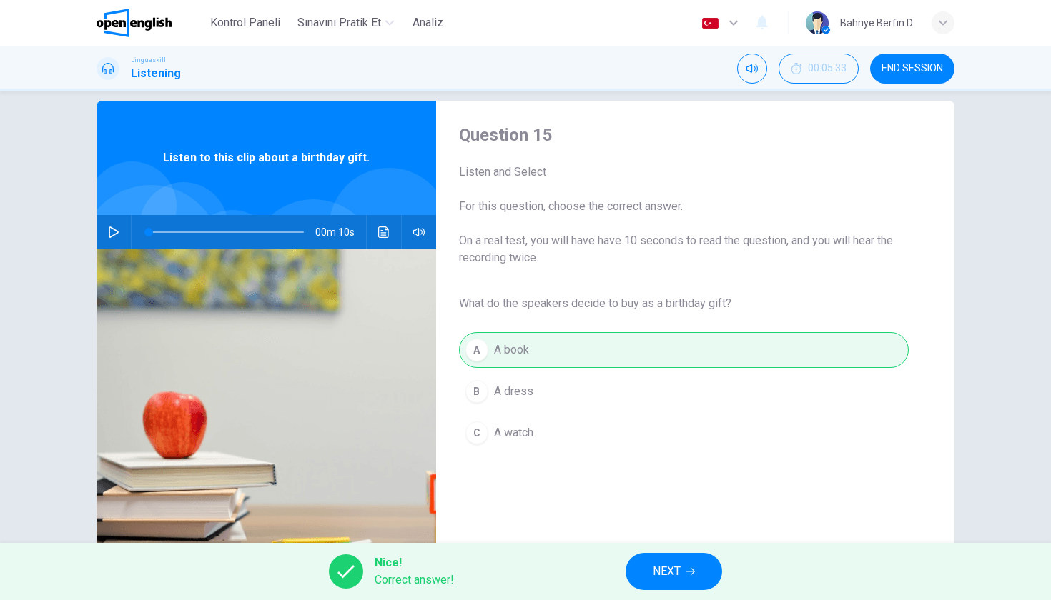
click at [664, 569] on span "NEXT" at bounding box center [667, 572] width 28 height 20
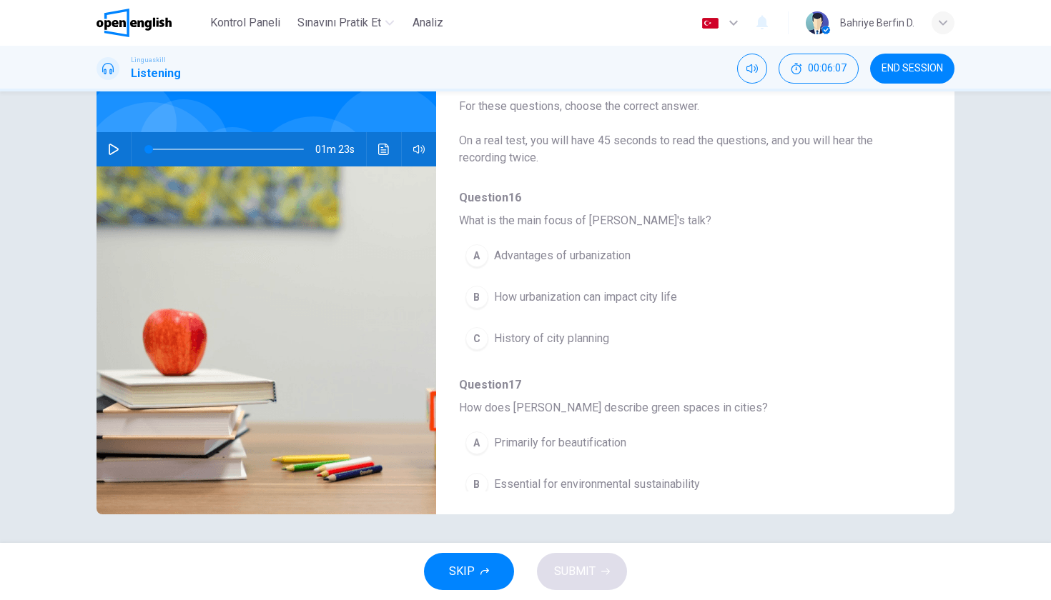
scroll to position [0, 0]
click at [108, 151] on button "button" at bounding box center [113, 149] width 23 height 34
click at [496, 301] on span "How urbanization can impact city life" at bounding box center [585, 297] width 183 height 17
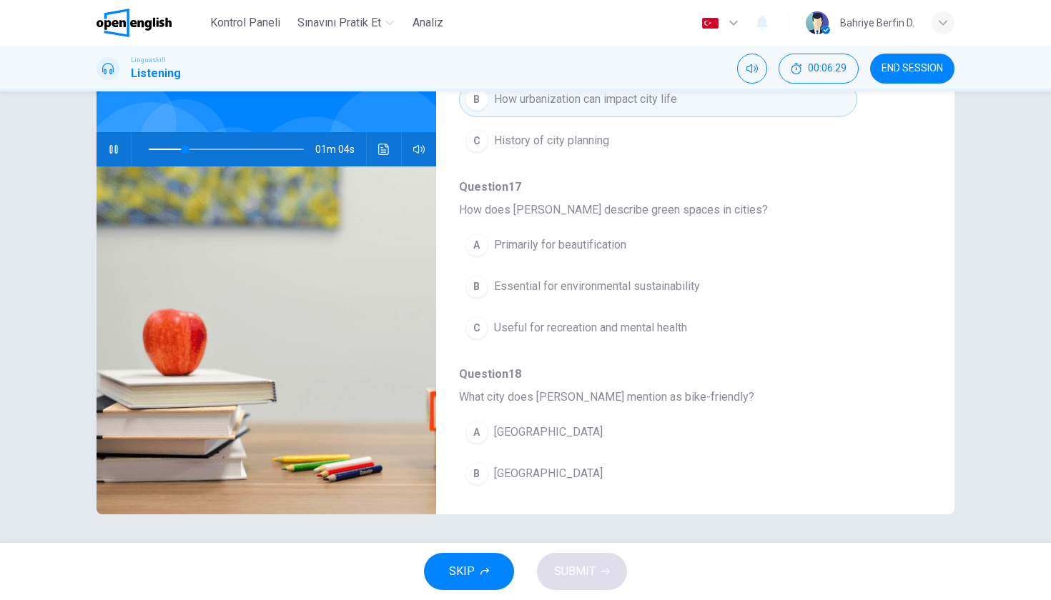
scroll to position [199, 0]
click at [482, 329] on div "C" at bounding box center [476, 326] width 23 height 23
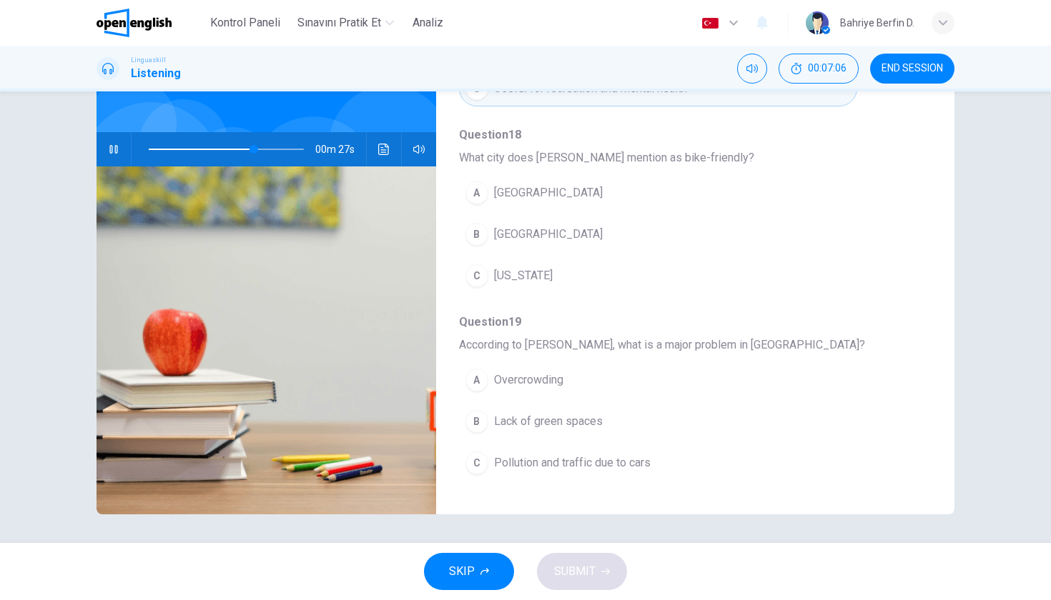
scroll to position [434, 0]
click at [482, 239] on div "B" at bounding box center [476, 238] width 23 height 23
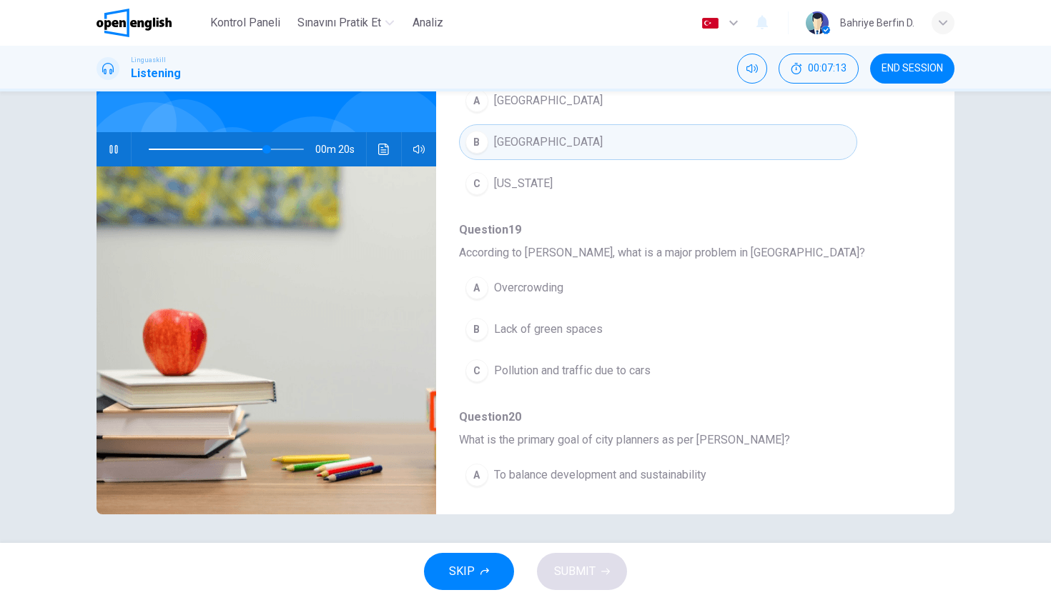
scroll to position [535, 0]
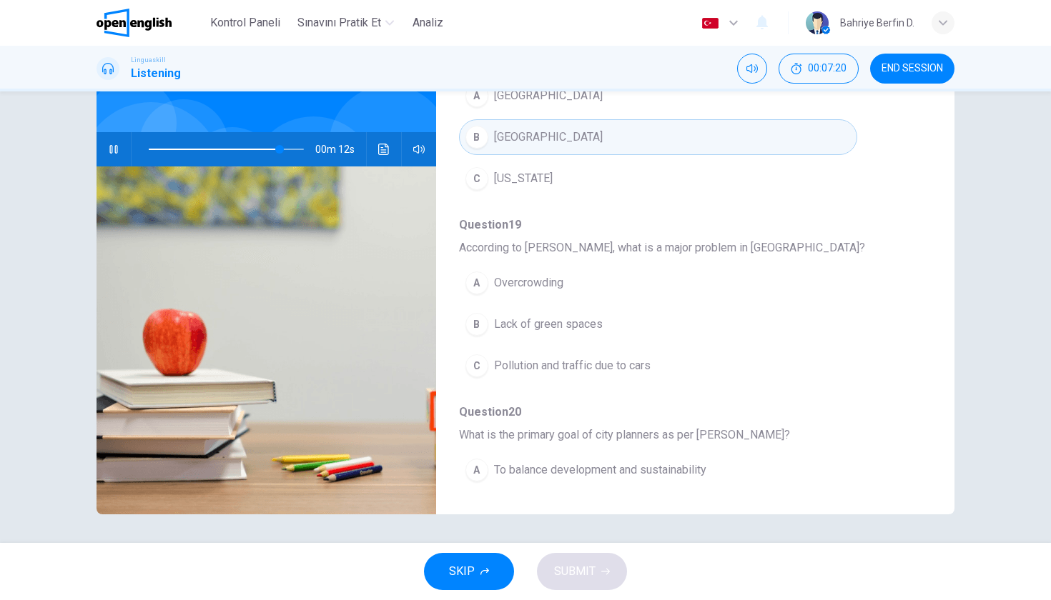
click at [484, 368] on div "C" at bounding box center [476, 366] width 23 height 23
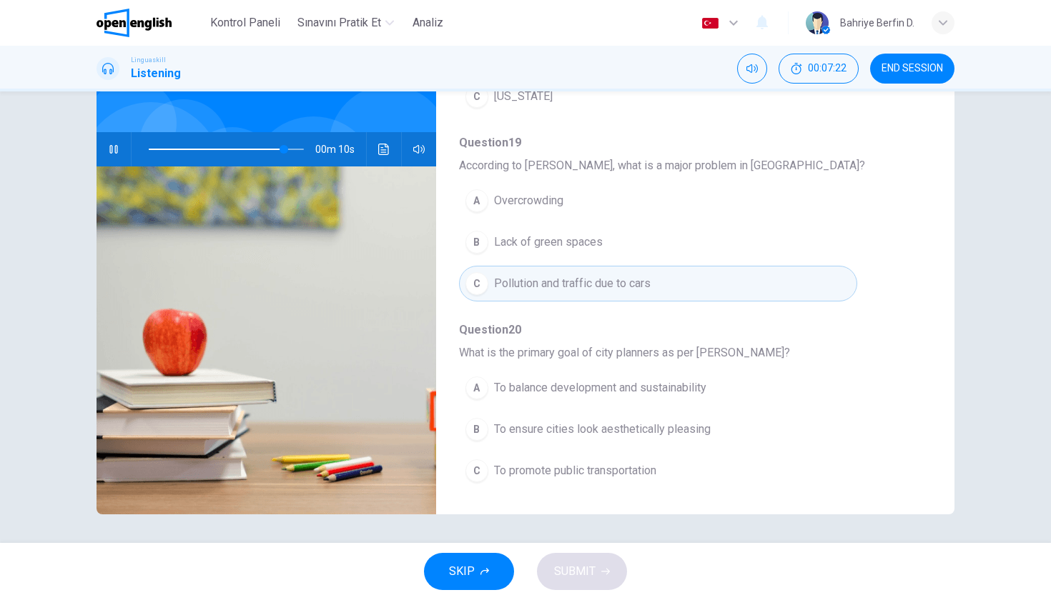
scroll to position [0, 0]
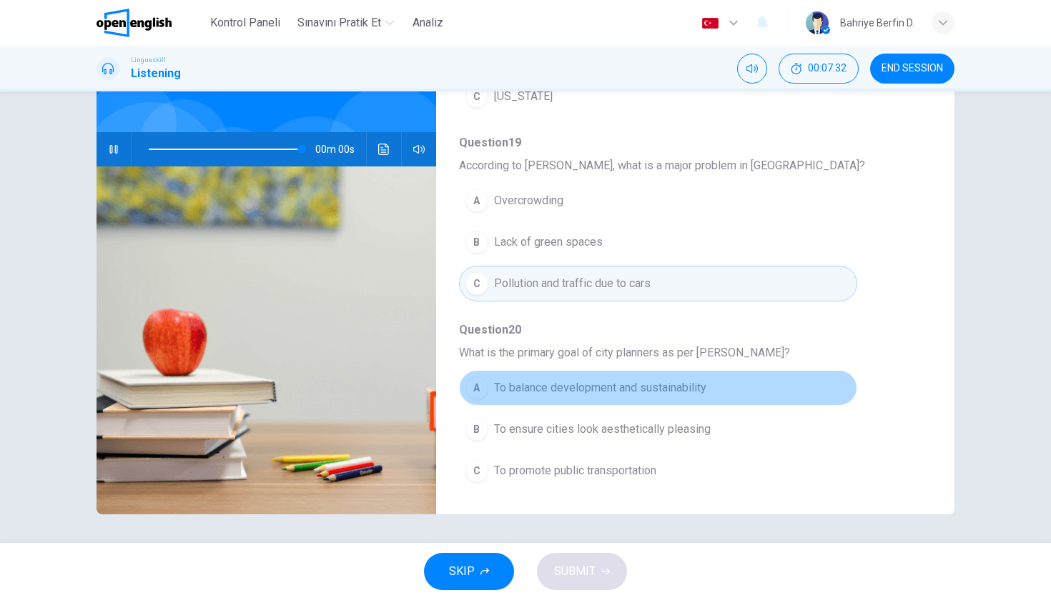
click at [480, 387] on div "A" at bounding box center [476, 388] width 23 height 23
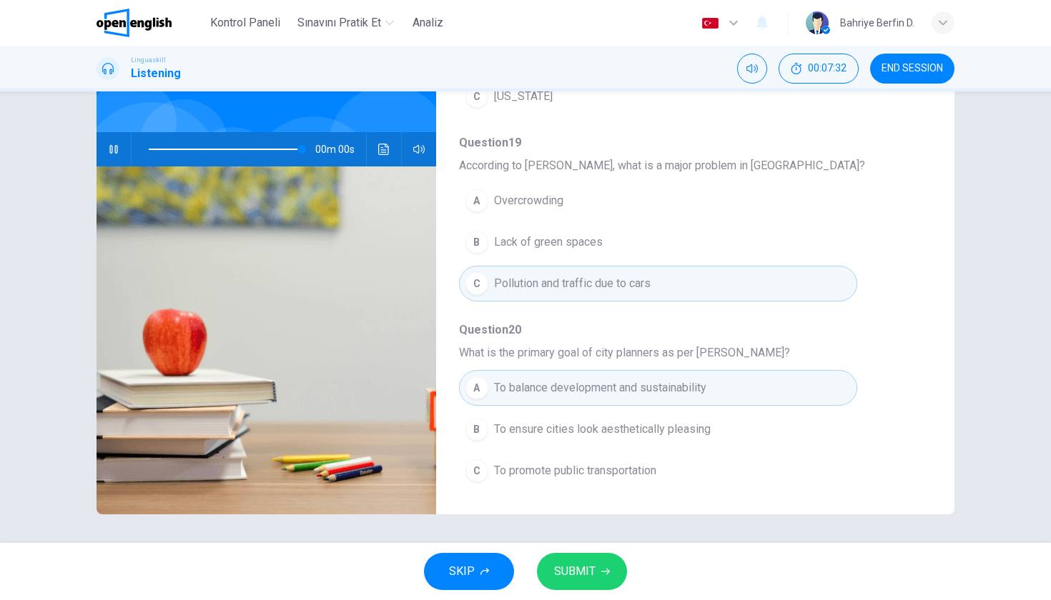
type input "*"
click at [593, 572] on span "SUBMIT" at bounding box center [574, 572] width 41 height 20
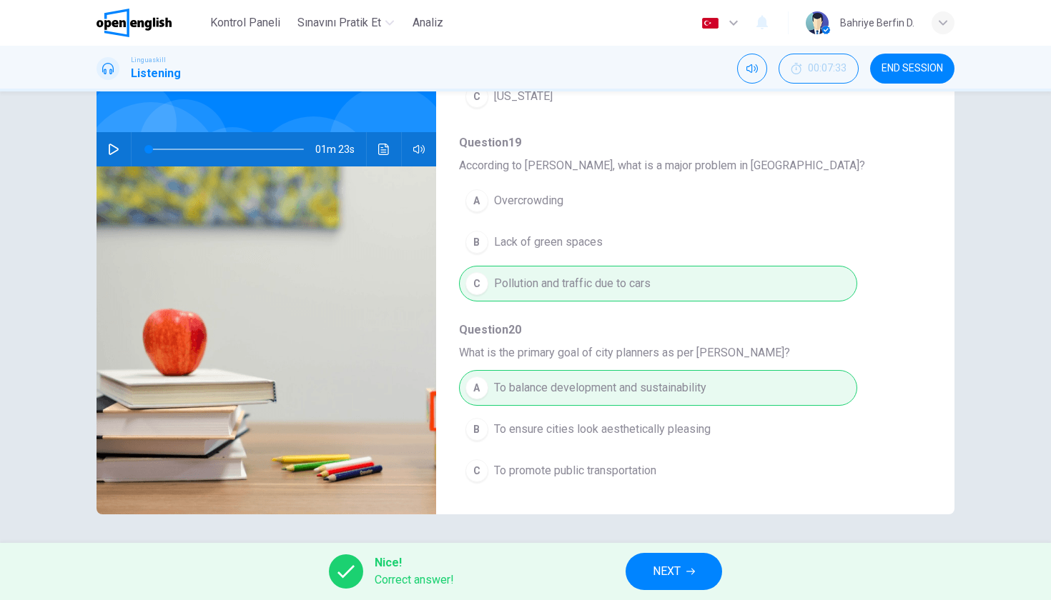
scroll to position [617, 0]
click at [684, 576] on button "NEXT" at bounding box center [673, 571] width 96 height 37
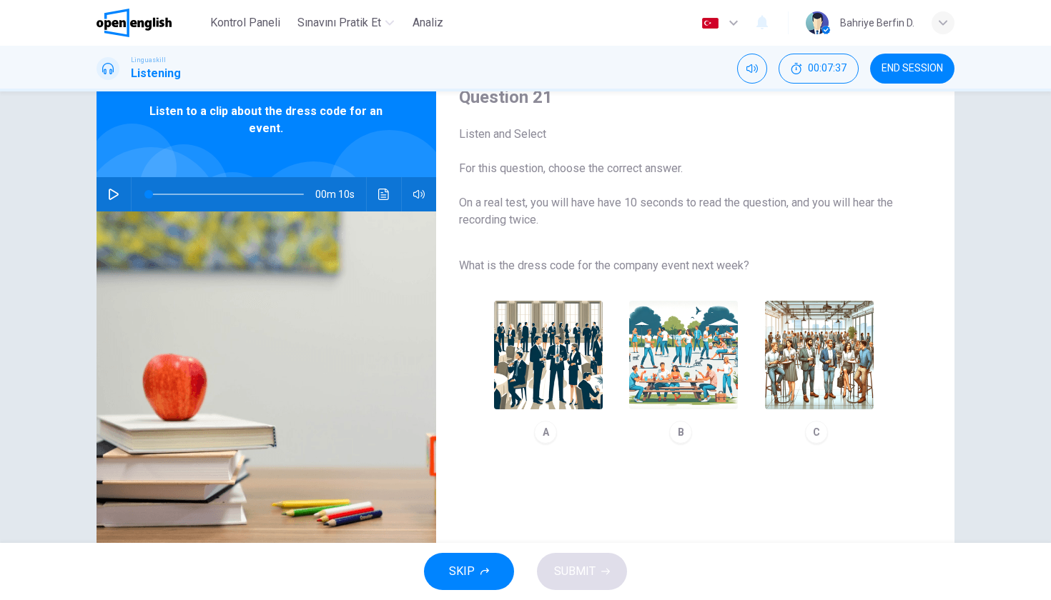
scroll to position [51, 0]
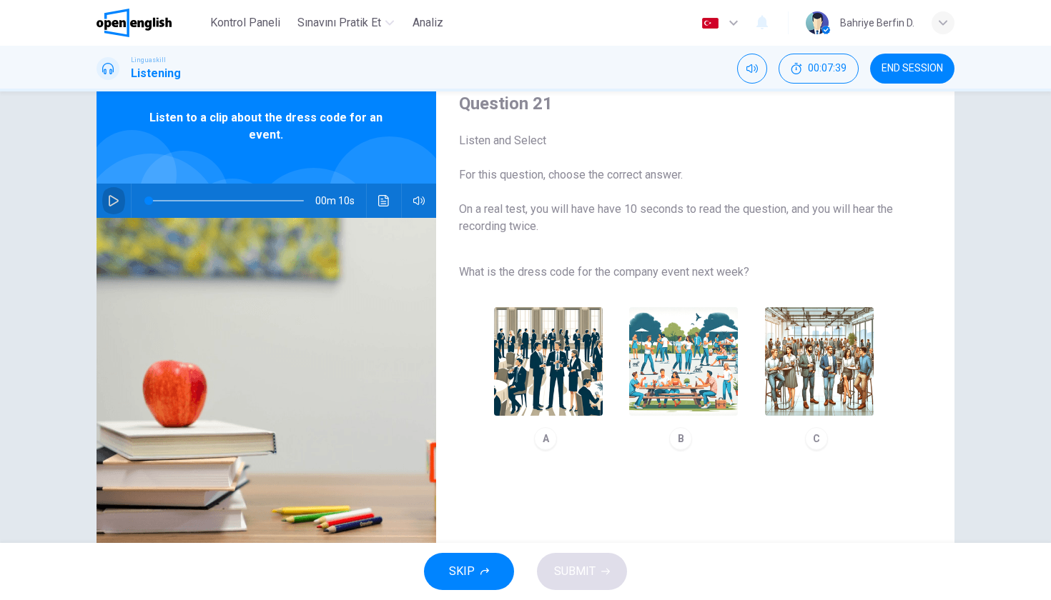
click at [112, 199] on icon "button" at bounding box center [113, 200] width 11 height 11
type input "*"
click at [816, 400] on img "button" at bounding box center [819, 361] width 109 height 109
click at [581, 580] on span "SUBMIT" at bounding box center [574, 572] width 41 height 20
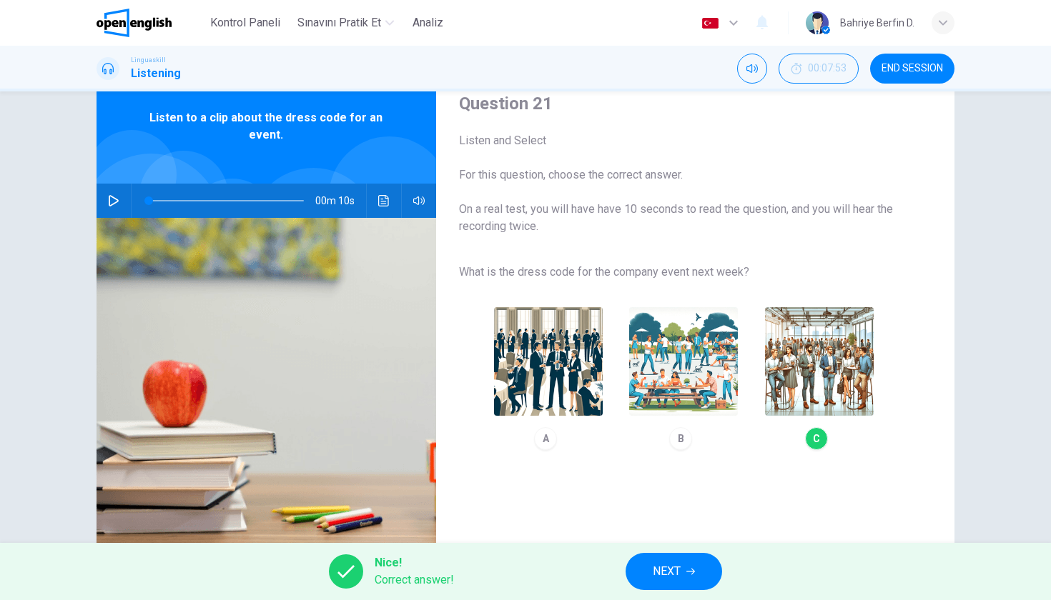
click at [653, 574] on span "NEXT" at bounding box center [667, 572] width 28 height 20
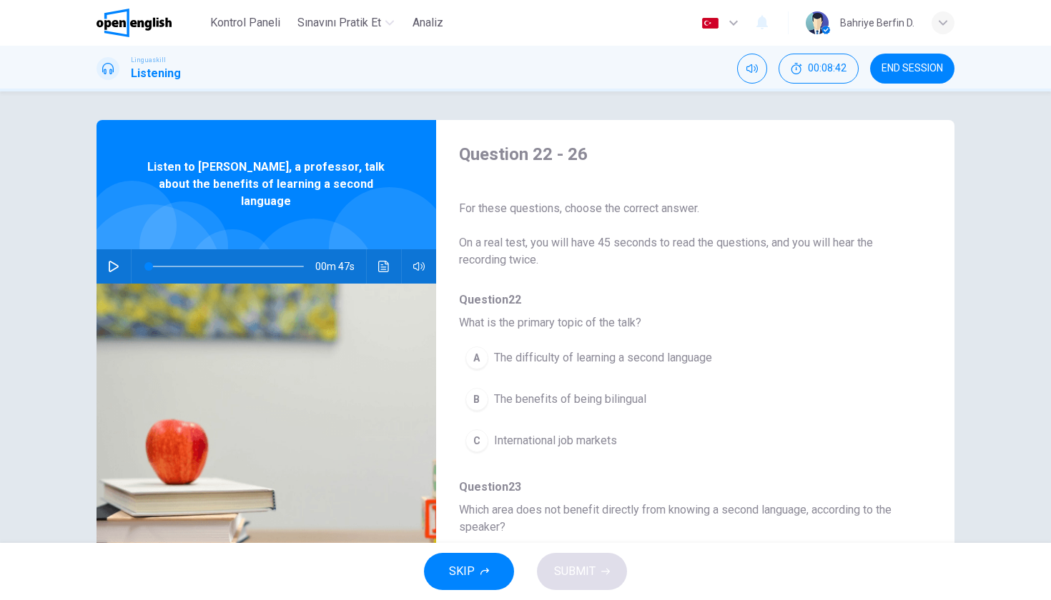
scroll to position [0, 0]
click at [112, 261] on icon "button" at bounding box center [113, 266] width 11 height 11
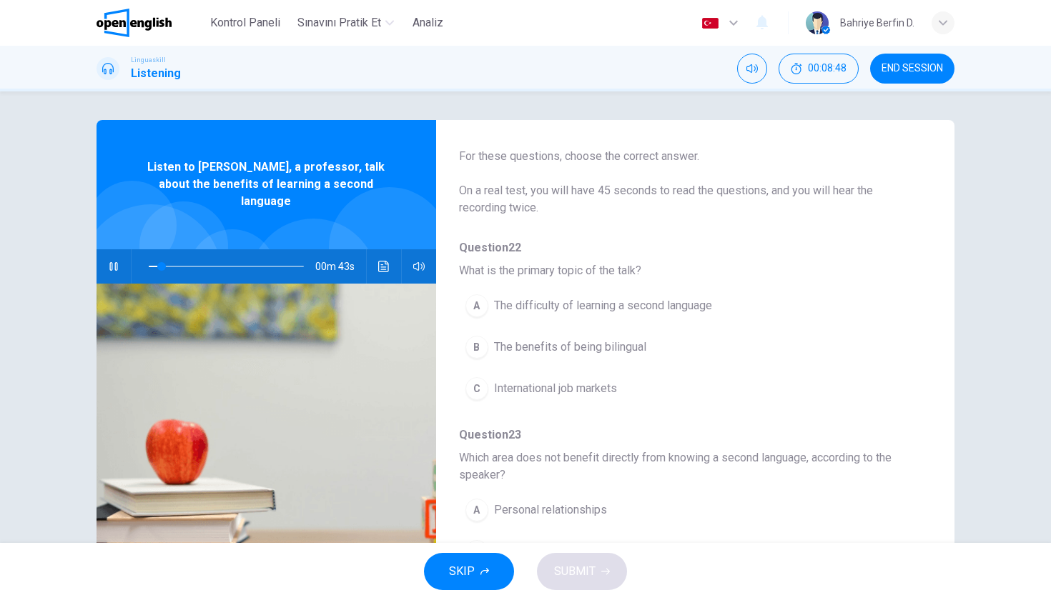
scroll to position [55, 0]
click at [480, 340] on div "B" at bounding box center [476, 344] width 23 height 23
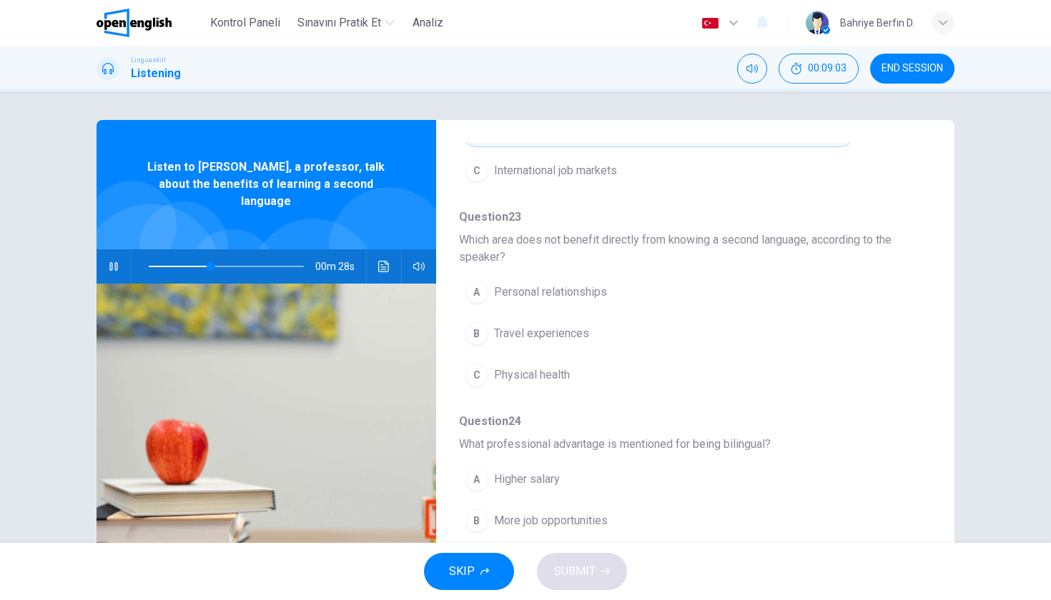
scroll to position [277, 0]
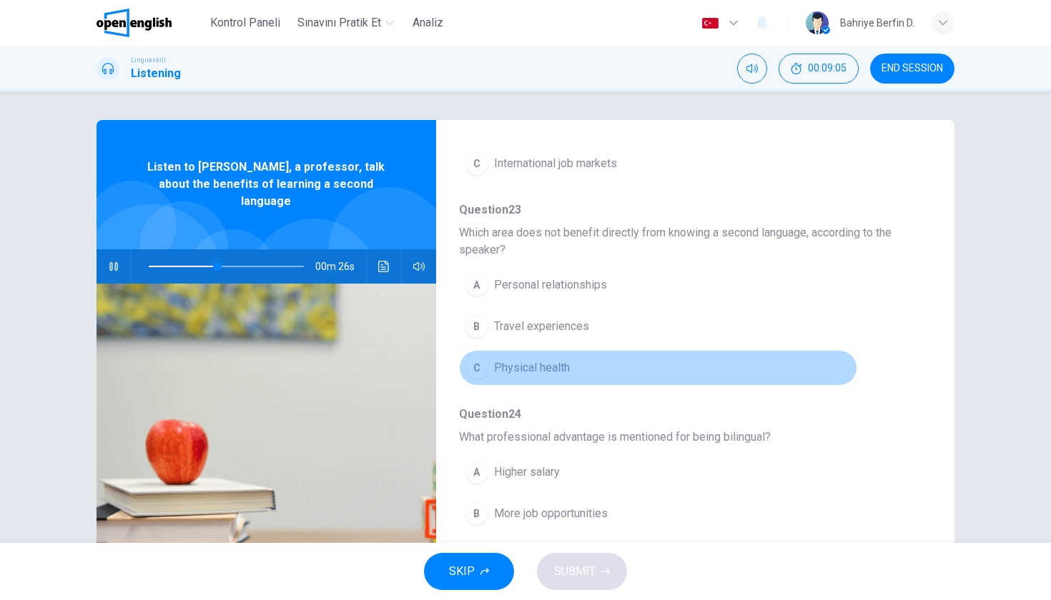
click at [474, 365] on div "C" at bounding box center [476, 368] width 23 height 23
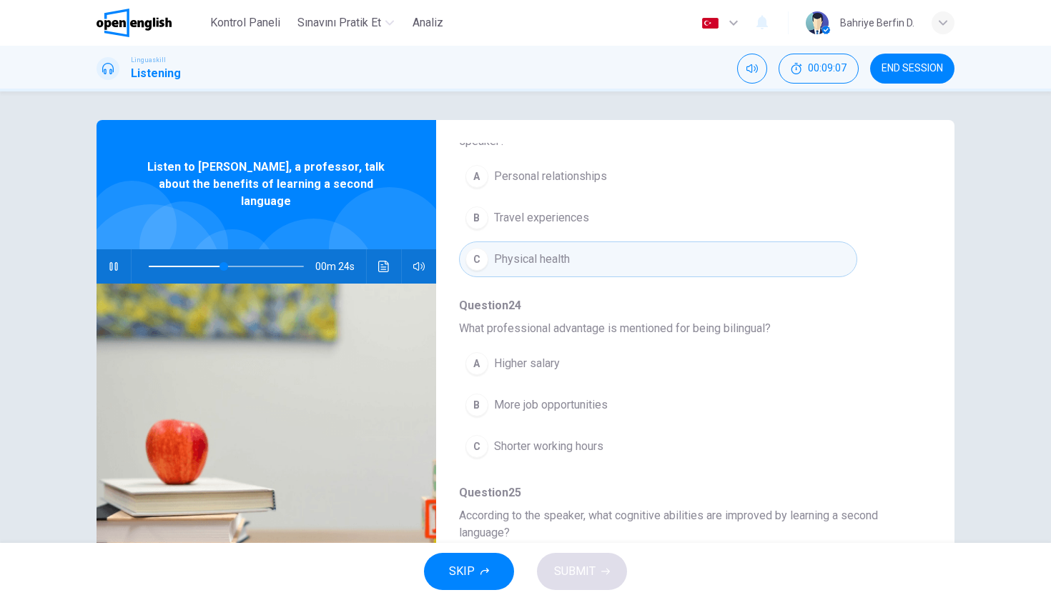
scroll to position [389, 0]
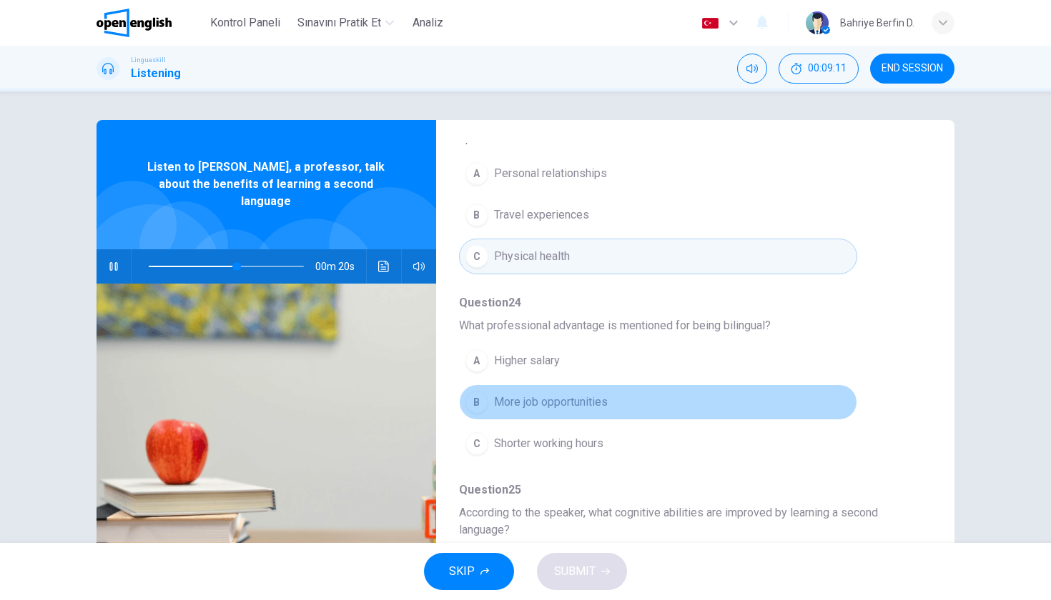
click at [485, 397] on div "B" at bounding box center [476, 402] width 23 height 23
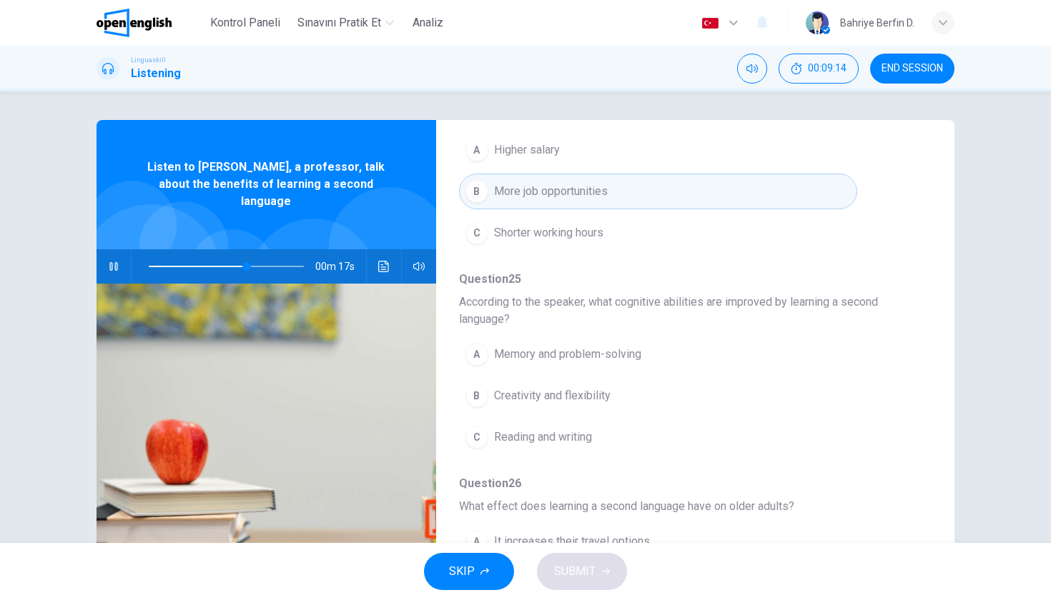
scroll to position [603, 0]
click at [501, 355] on span "Memory and problem-solving" at bounding box center [567, 350] width 147 height 17
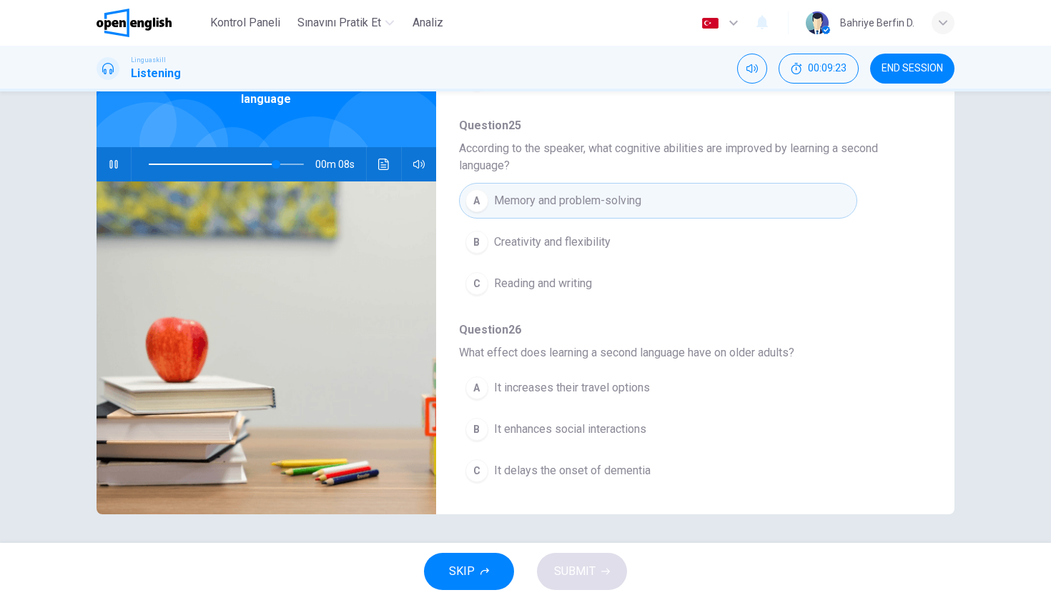
scroll to position [102, 0]
type input "*"
click at [490, 426] on button "B It enhances social interactions" at bounding box center [658, 430] width 398 height 36
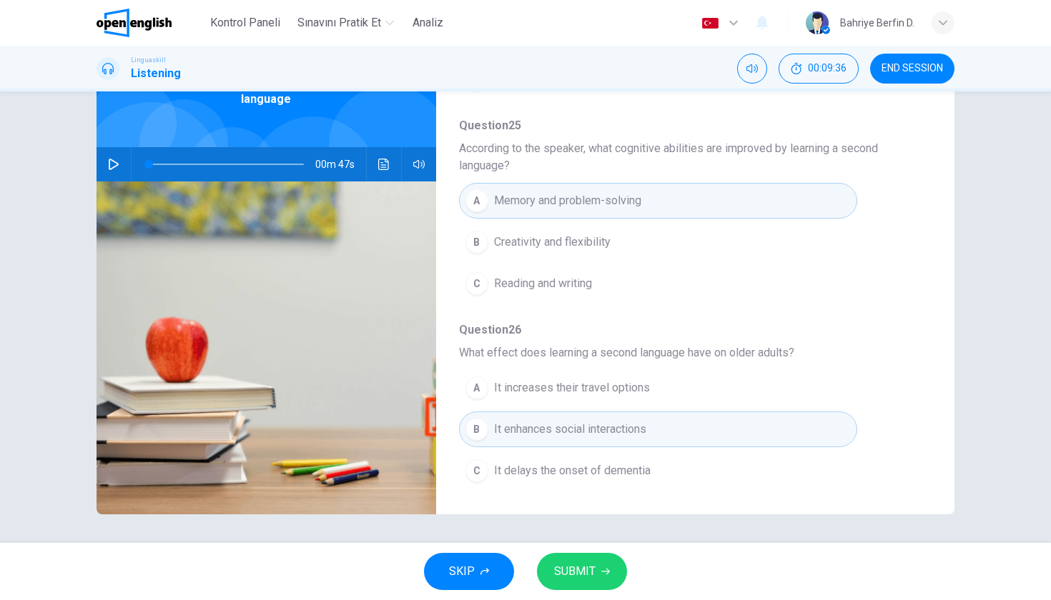
click at [595, 568] on button "SUBMIT" at bounding box center [582, 571] width 90 height 37
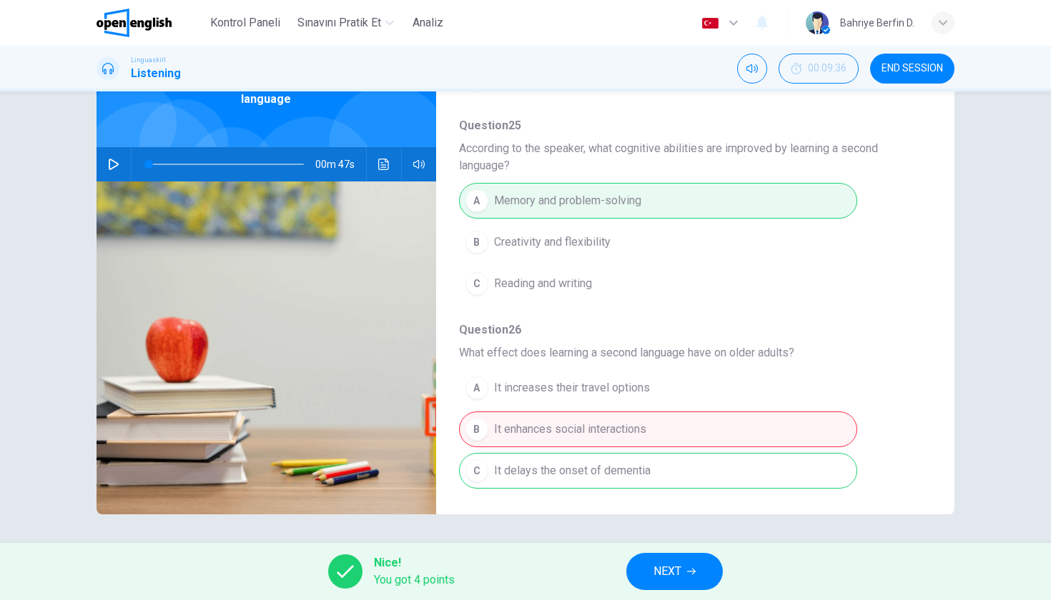
scroll to position [651, 0]
click at [681, 567] on span "NEXT" at bounding box center [667, 572] width 28 height 20
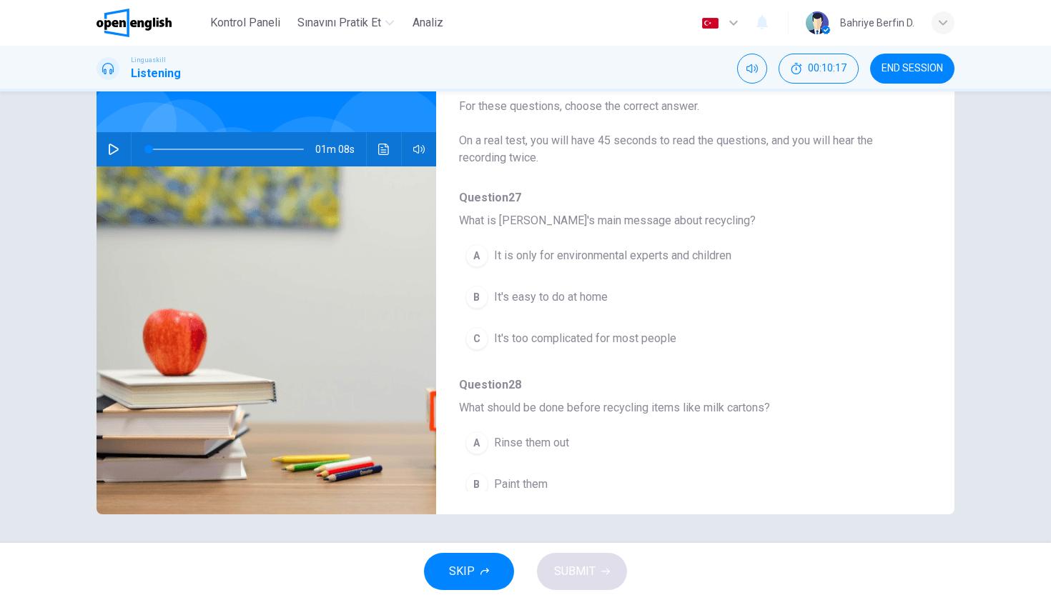
scroll to position [0, 0]
click at [116, 146] on icon "button" at bounding box center [113, 149] width 11 height 11
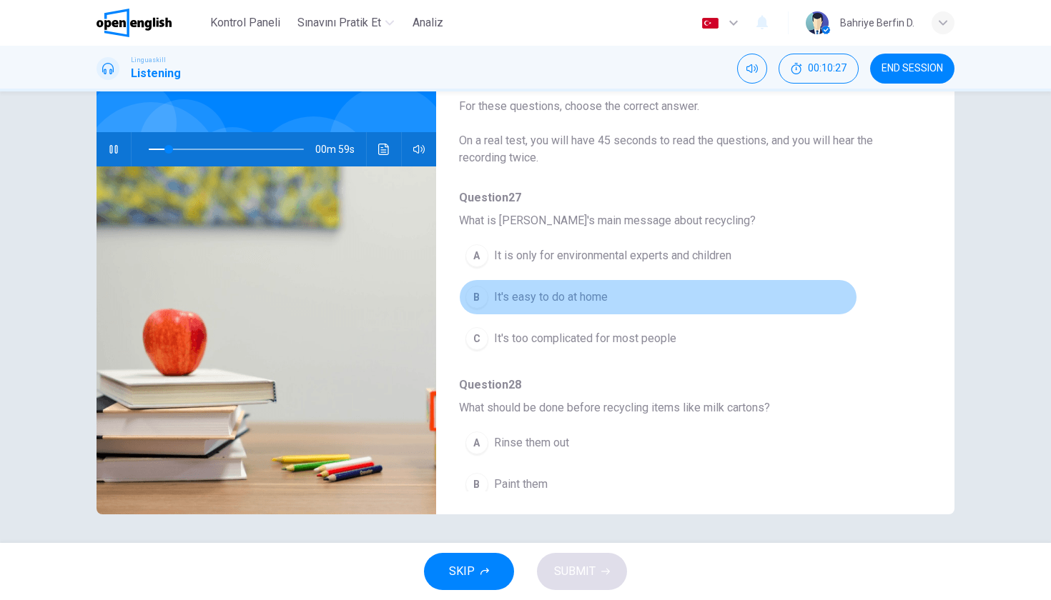
click at [485, 298] on div "B" at bounding box center [476, 297] width 23 height 23
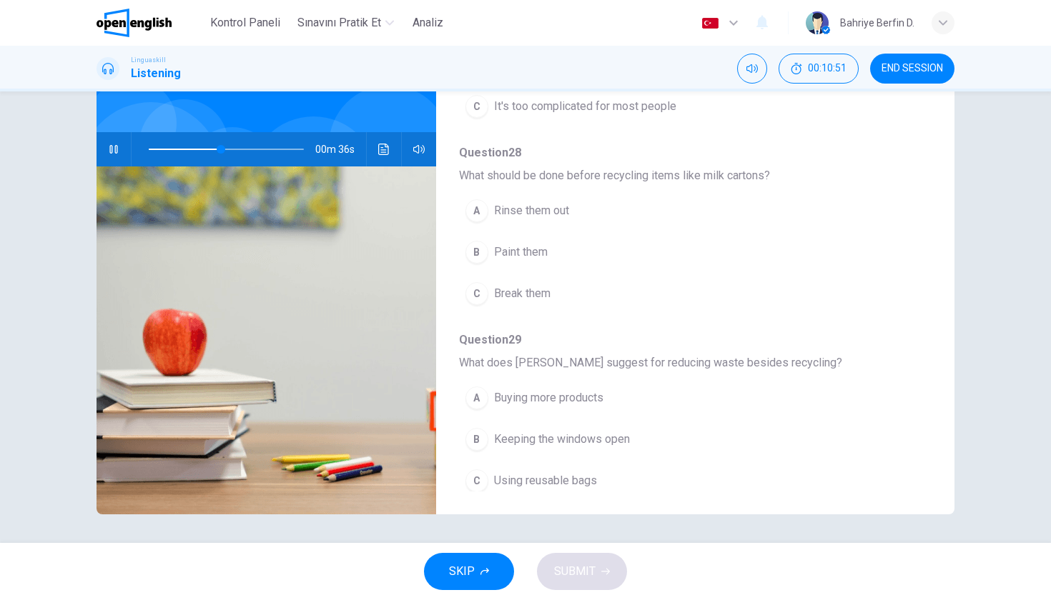
scroll to position [232, 0]
click at [478, 211] on div "A" at bounding box center [476, 210] width 23 height 23
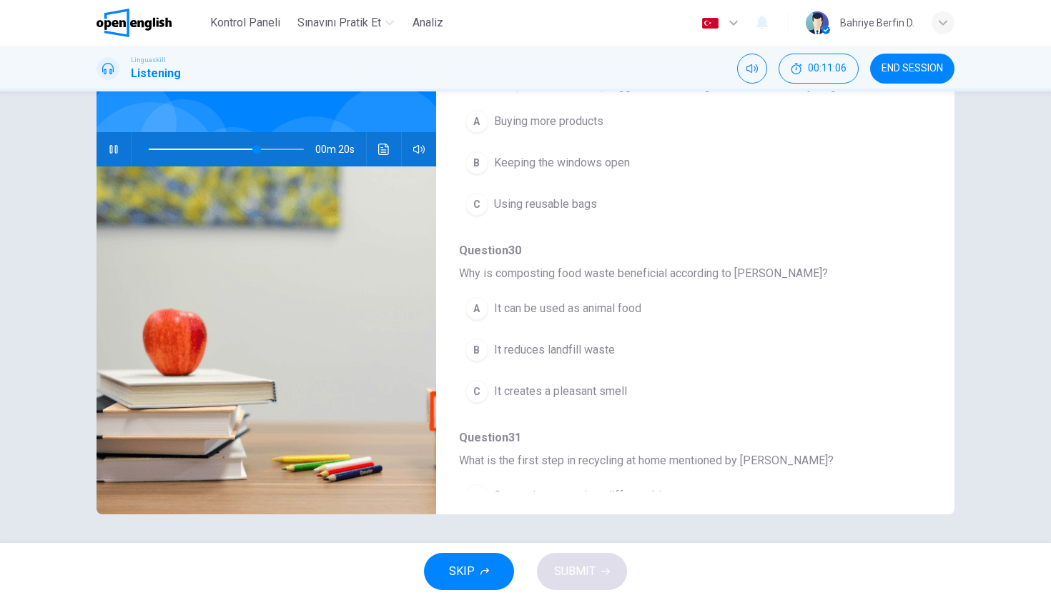
scroll to position [515, 0]
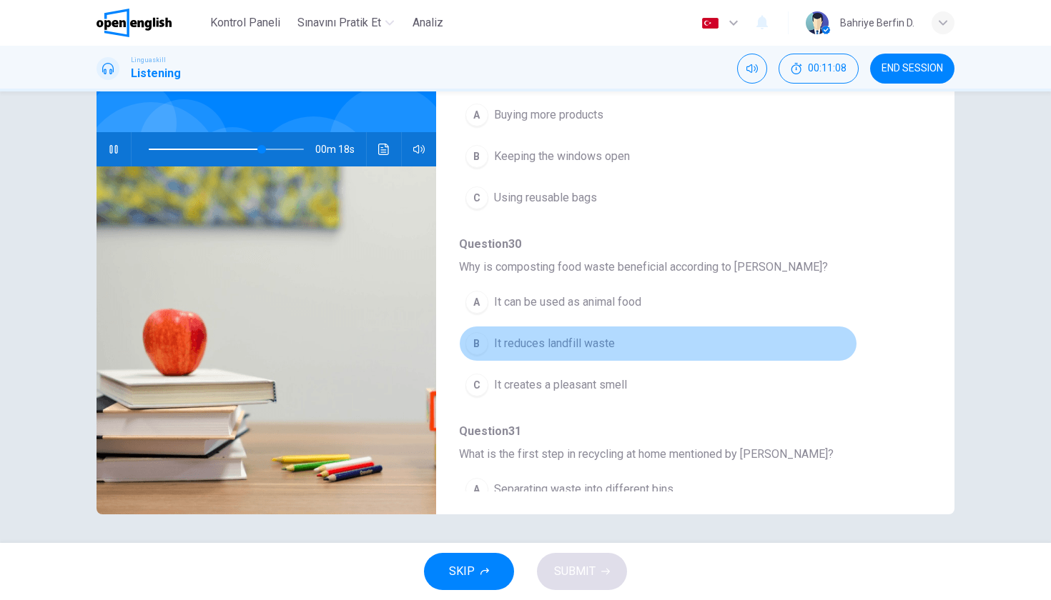
click at [474, 350] on div "B" at bounding box center [476, 343] width 23 height 23
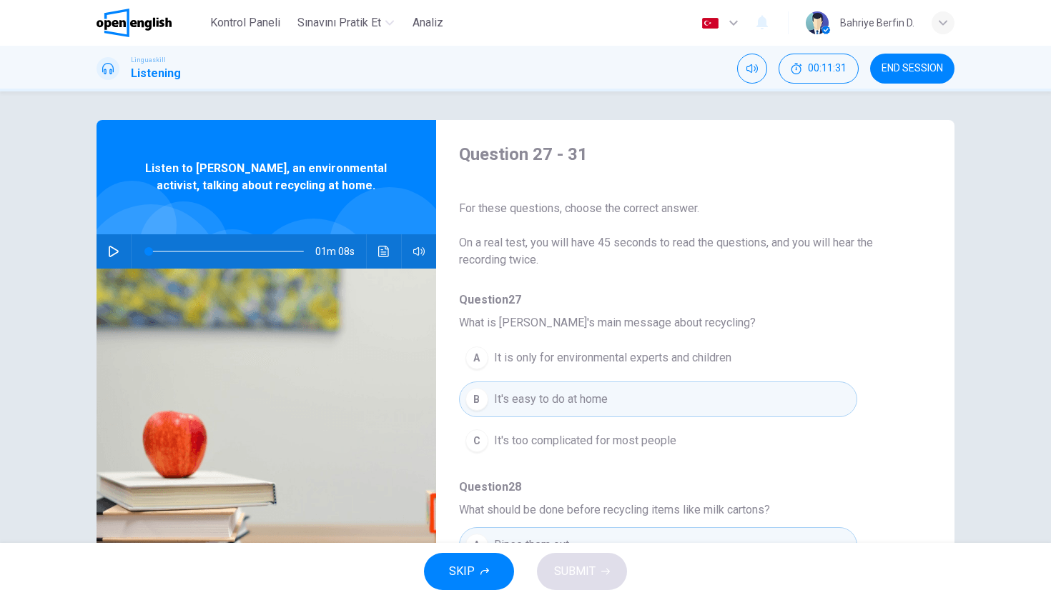
scroll to position [0, 0]
click at [105, 253] on button "button" at bounding box center [113, 251] width 23 height 34
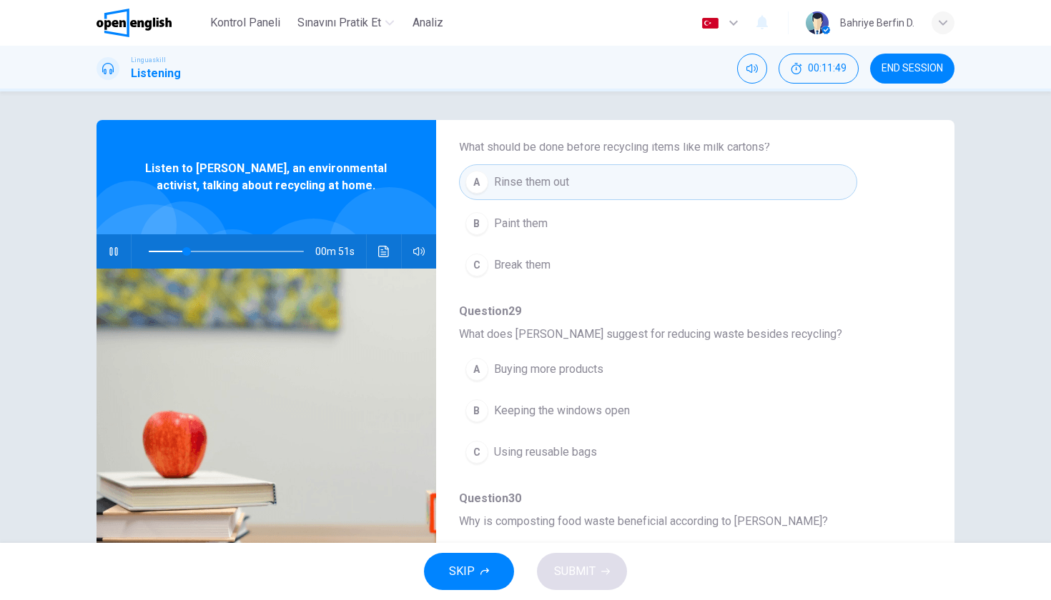
scroll to position [368, 0]
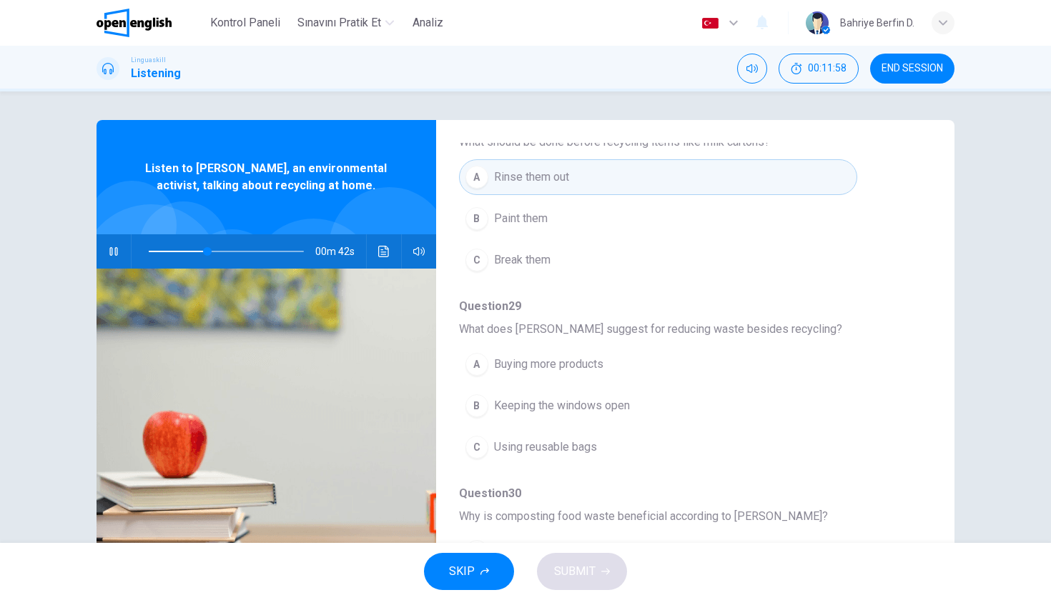
click at [482, 437] on button "C Using reusable bags" at bounding box center [658, 448] width 398 height 36
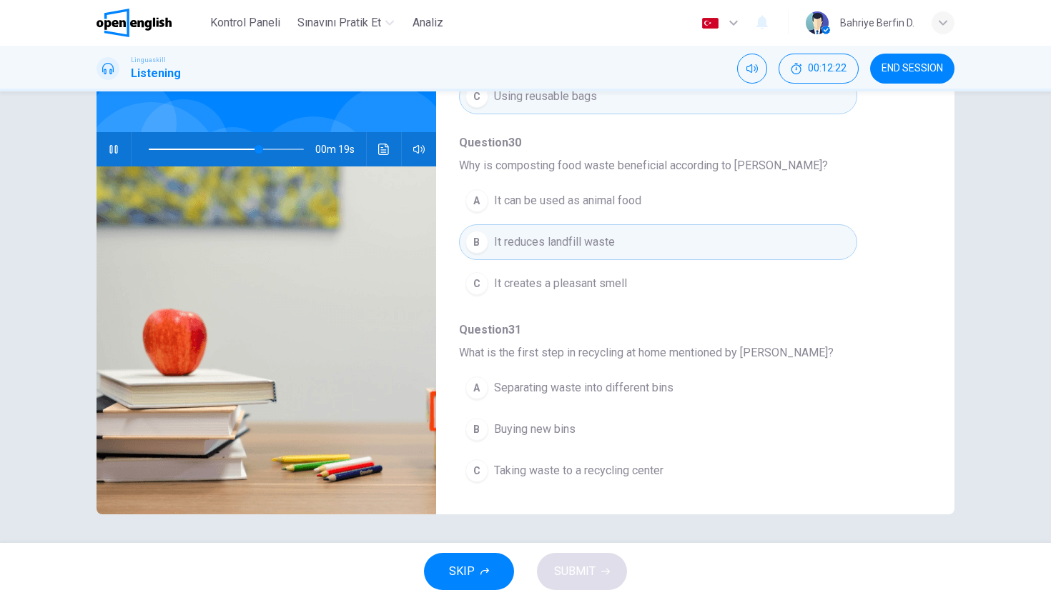
scroll to position [102, 0]
type input "*"
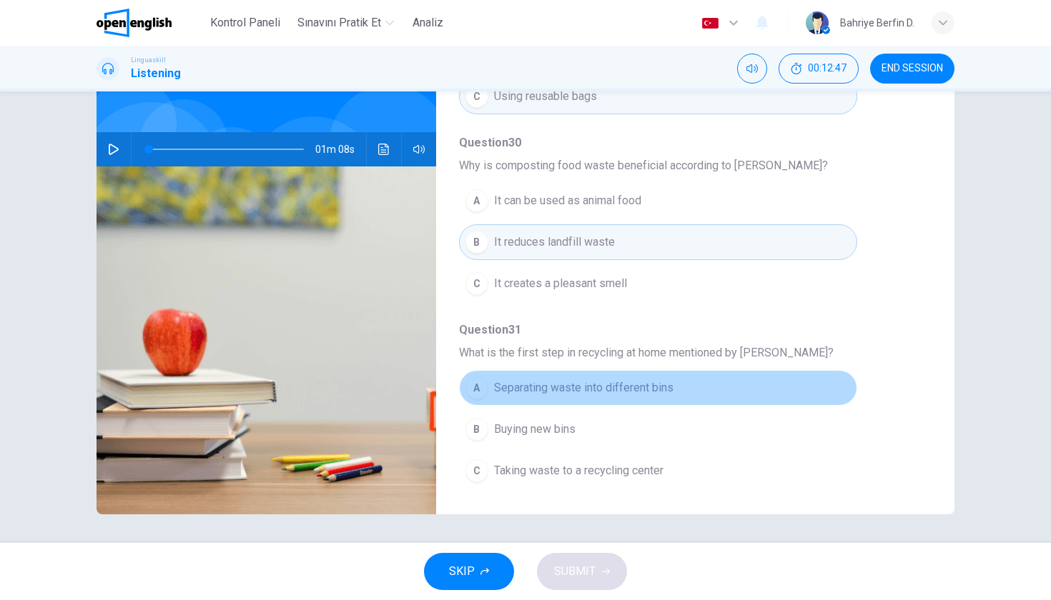
click at [486, 374] on button "A Separating waste into different bins" at bounding box center [658, 388] width 398 height 36
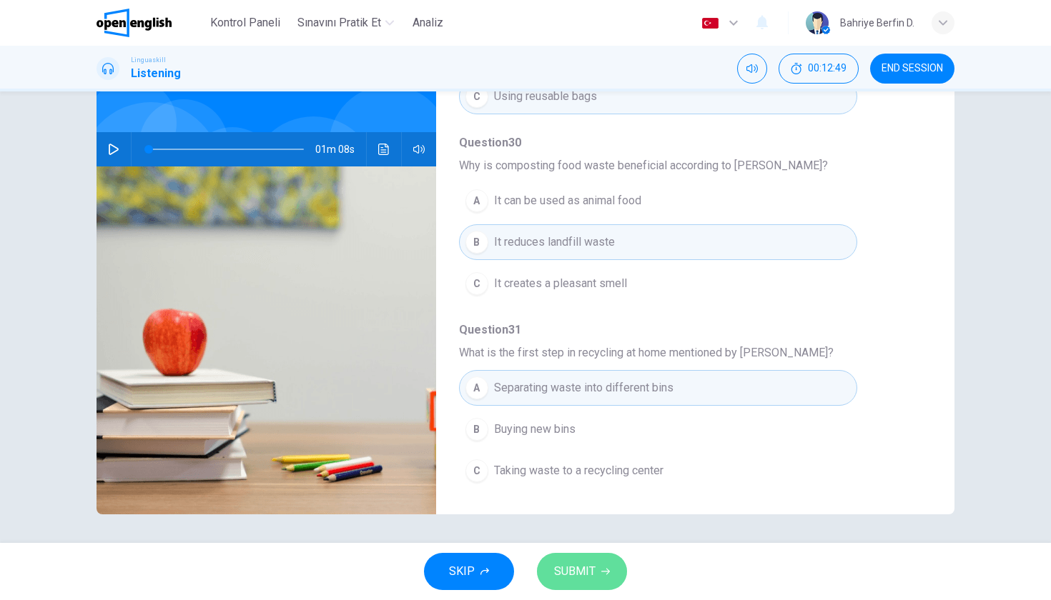
click at [597, 574] on button "SUBMIT" at bounding box center [582, 571] width 90 height 37
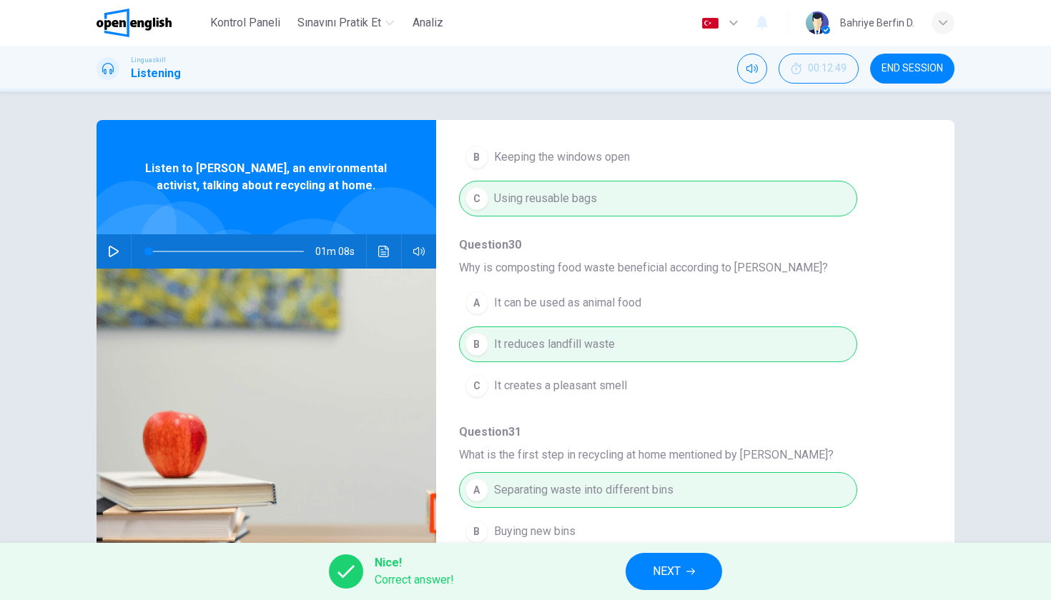
scroll to position [617, 0]
click at [675, 571] on span "NEXT" at bounding box center [667, 572] width 28 height 20
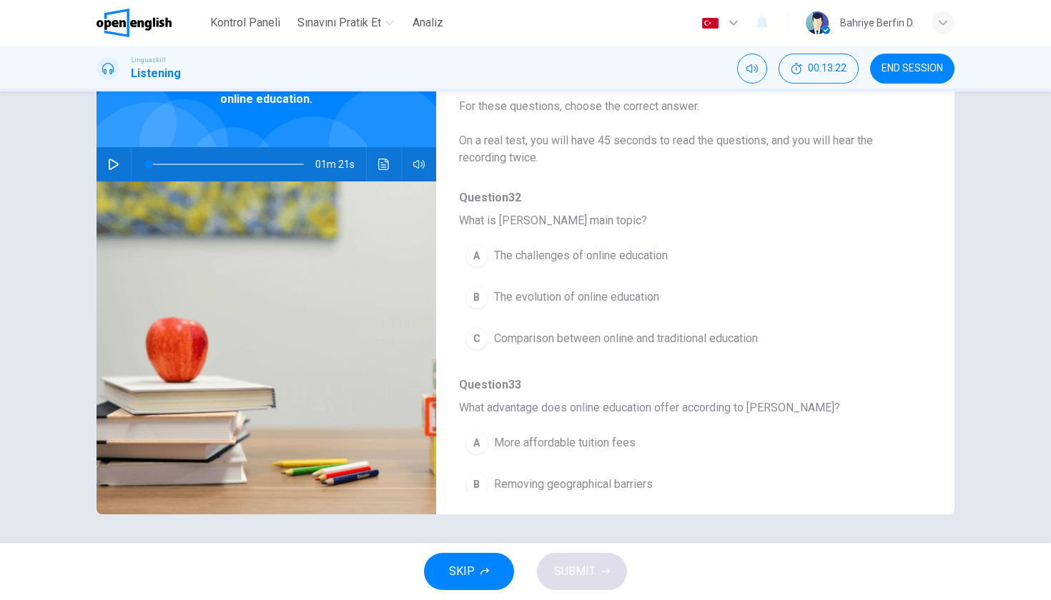
scroll to position [0, 0]
click at [112, 164] on icon "button" at bounding box center [113, 164] width 11 height 11
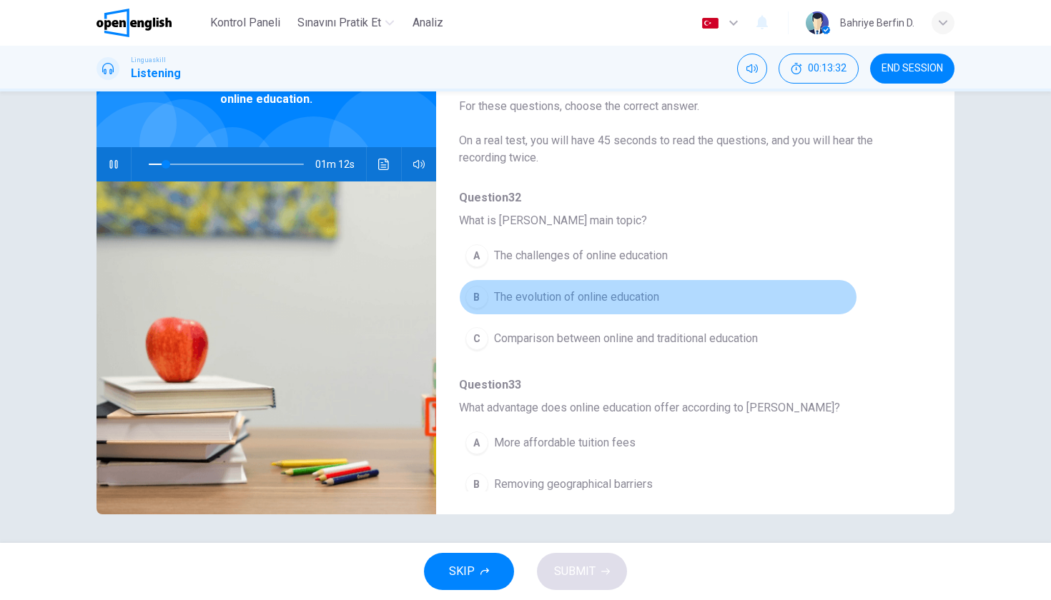
click at [553, 294] on span "The evolution of online education" at bounding box center [576, 297] width 165 height 17
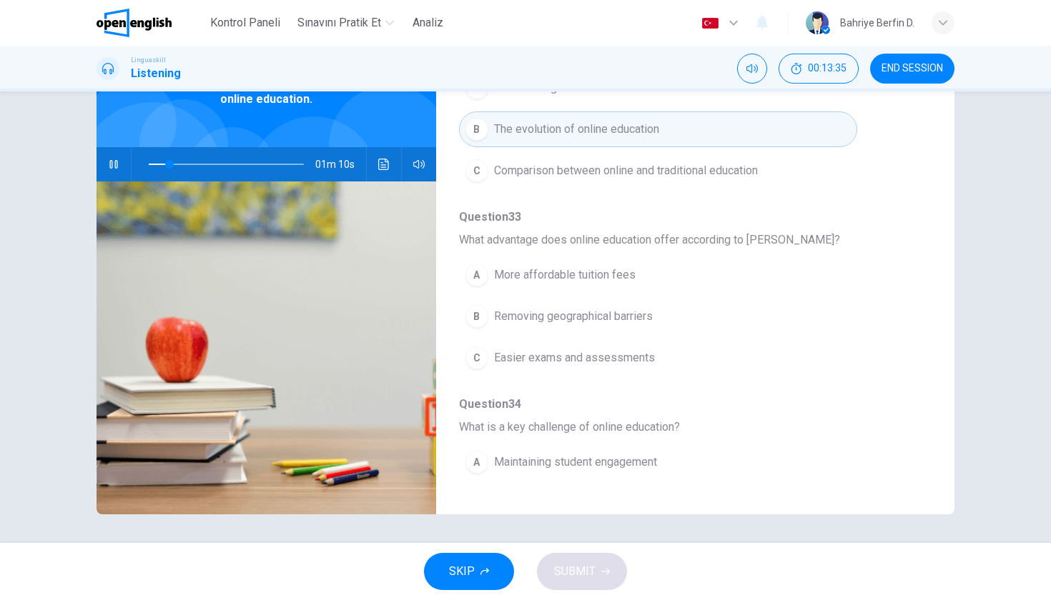
scroll to position [176, 0]
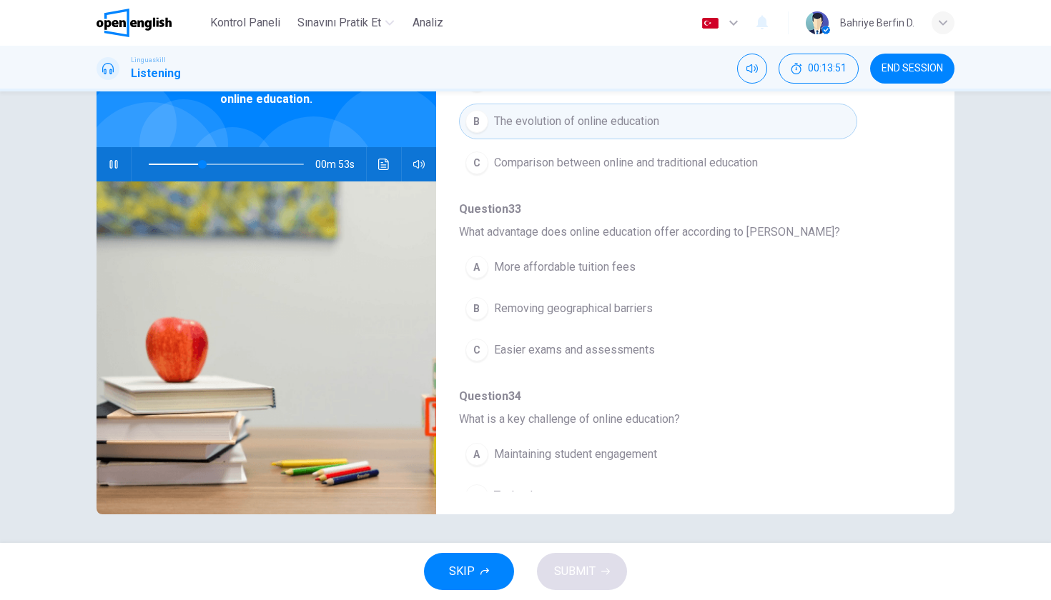
click at [501, 311] on span "Removing geographical barriers" at bounding box center [573, 308] width 159 height 17
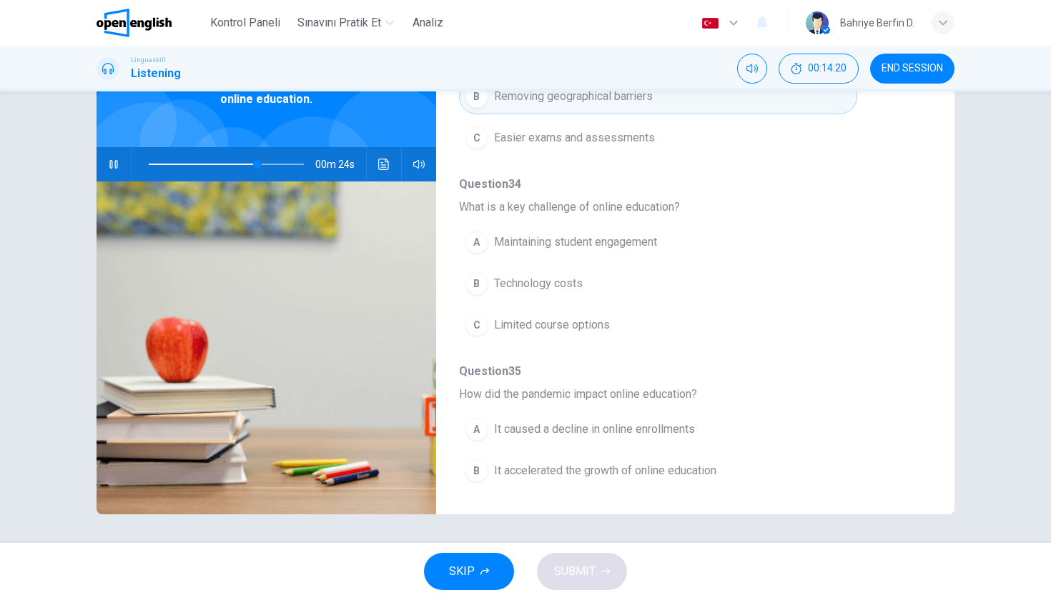
scroll to position [388, 0]
click at [488, 244] on button "A Maintaining student engagement" at bounding box center [658, 242] width 398 height 36
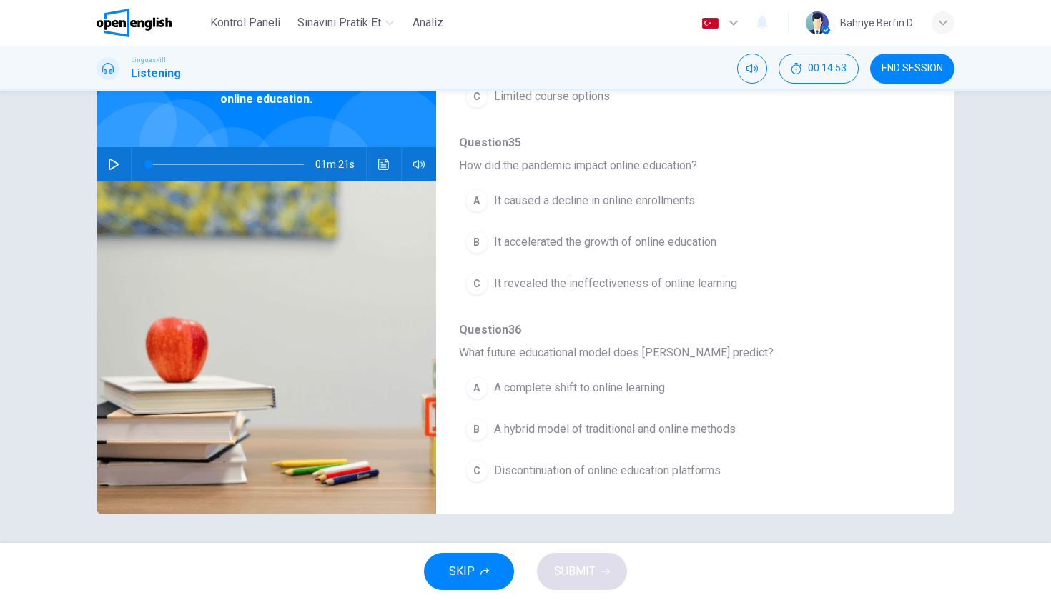
scroll to position [0, 0]
click at [113, 169] on icon "button" at bounding box center [113, 164] width 11 height 11
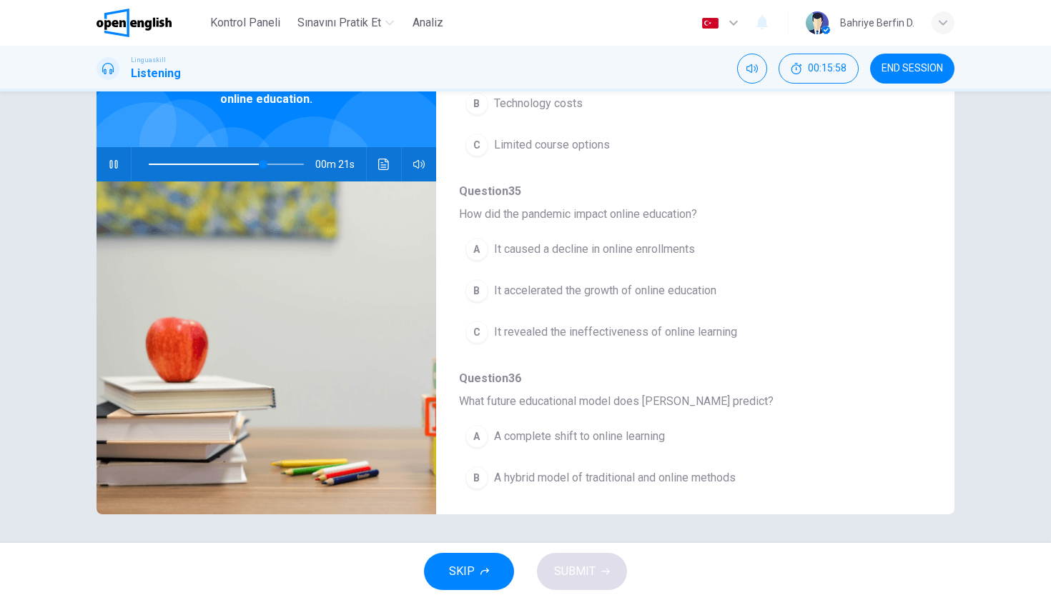
scroll to position [574, 0]
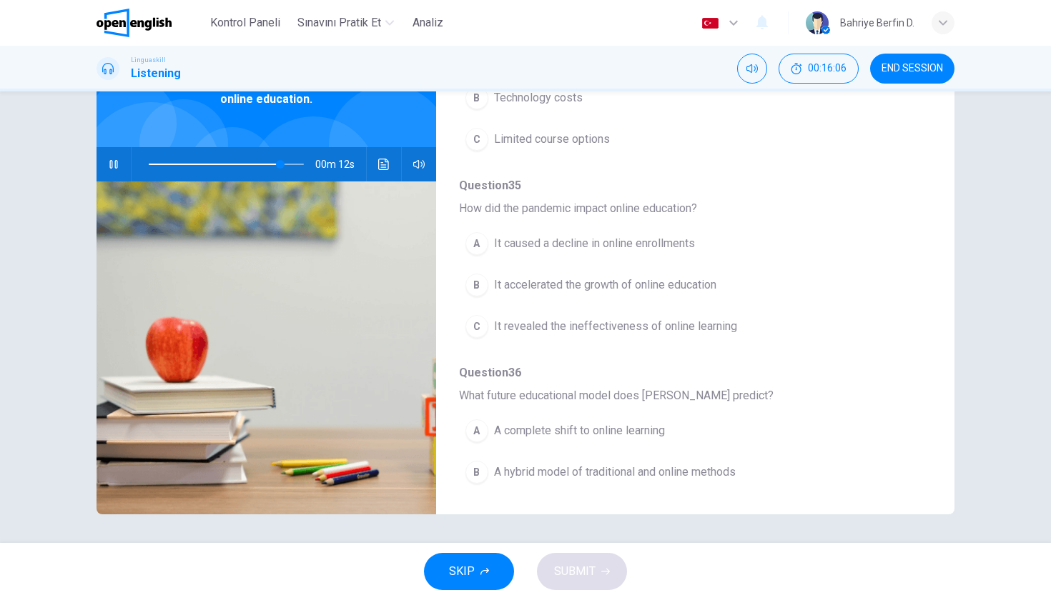
click at [512, 289] on span "It accelerated the growth of online education" at bounding box center [605, 285] width 222 height 17
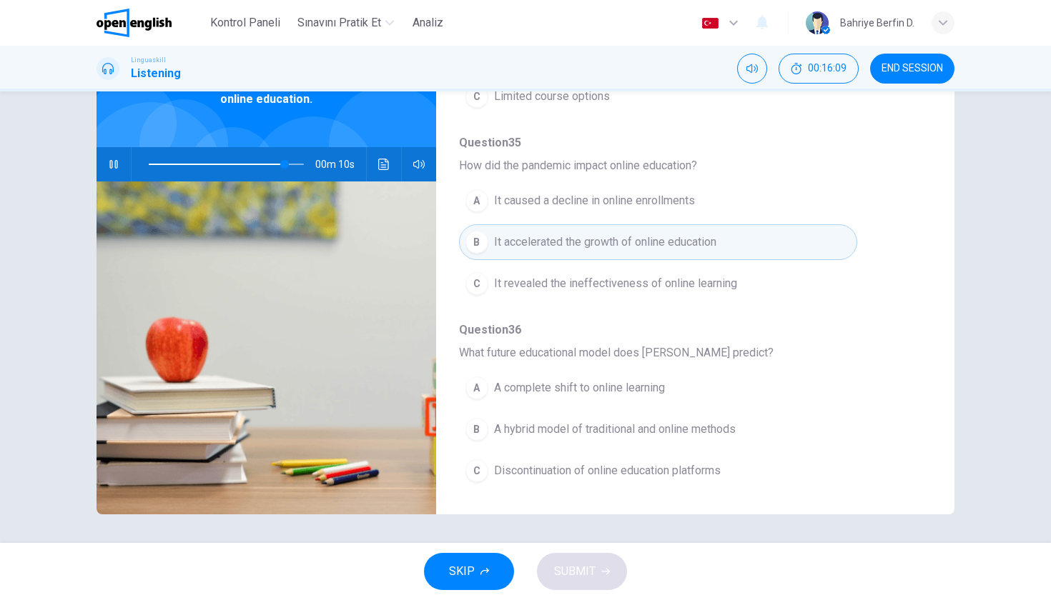
scroll to position [617, 0]
click at [494, 434] on span "A hybrid model of traditional and online methods" at bounding box center [615, 429] width 242 height 17
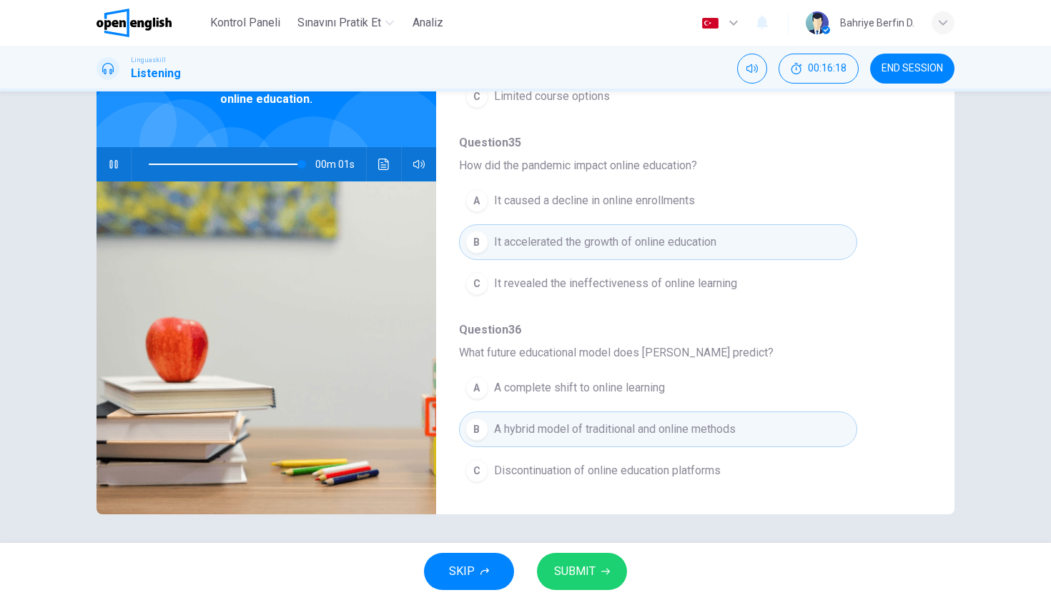
type input "*"
click at [596, 566] on button "SUBMIT" at bounding box center [582, 571] width 90 height 37
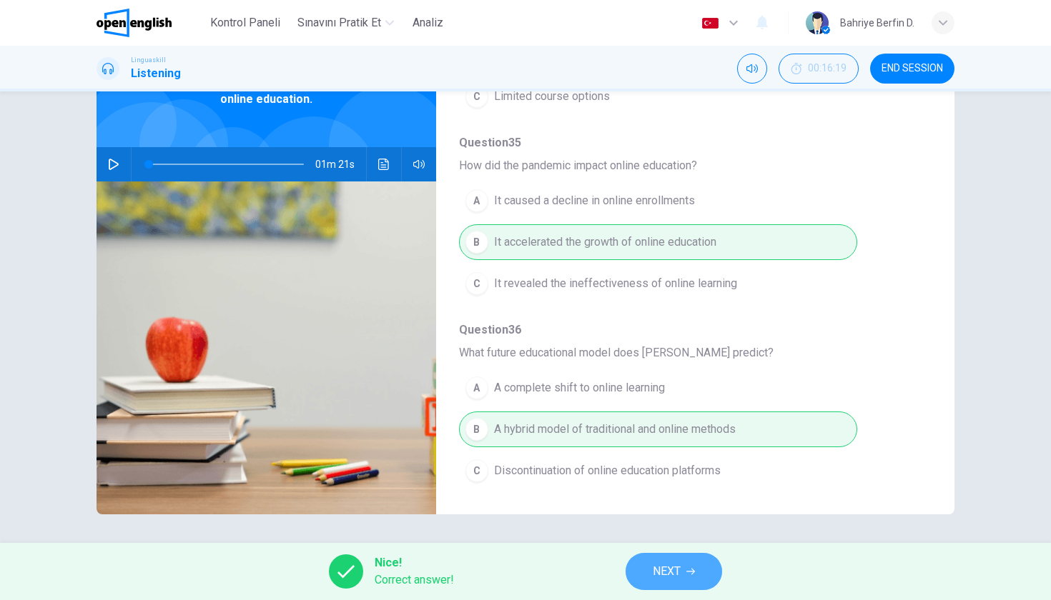
click at [682, 583] on button "NEXT" at bounding box center [673, 571] width 96 height 37
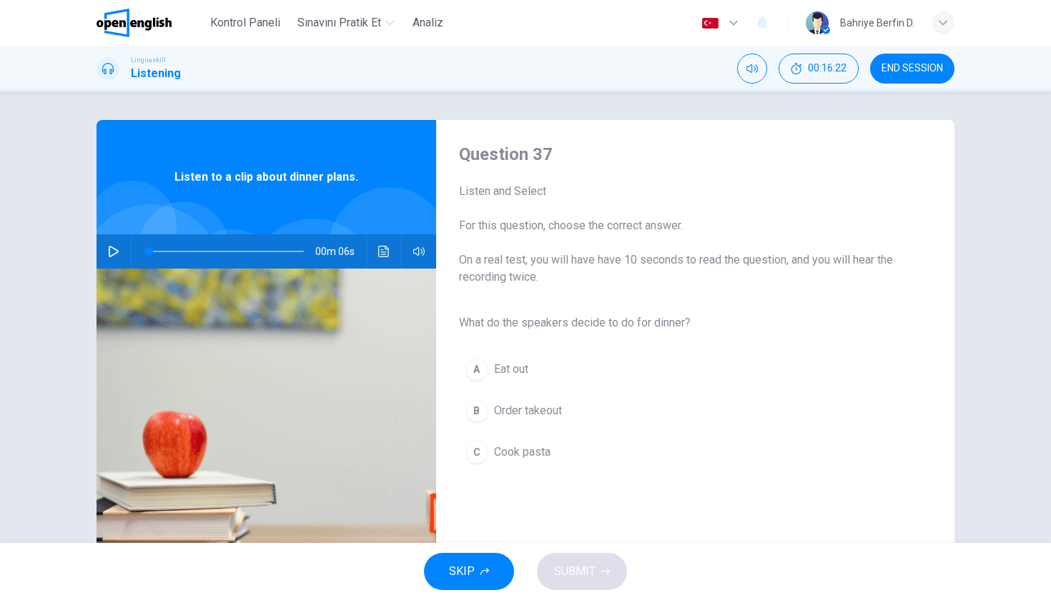
scroll to position [0, 0]
click at [114, 252] on icon "button" at bounding box center [113, 251] width 11 height 11
type input "*"
click at [471, 455] on div "C" at bounding box center [476, 452] width 23 height 23
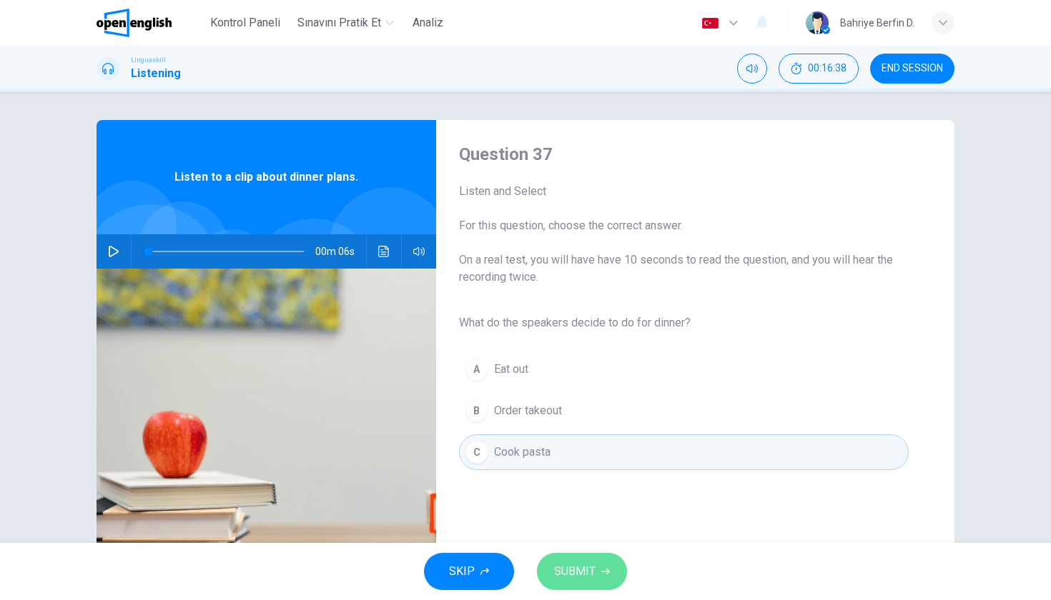
click at [582, 573] on span "SUBMIT" at bounding box center [574, 572] width 41 height 20
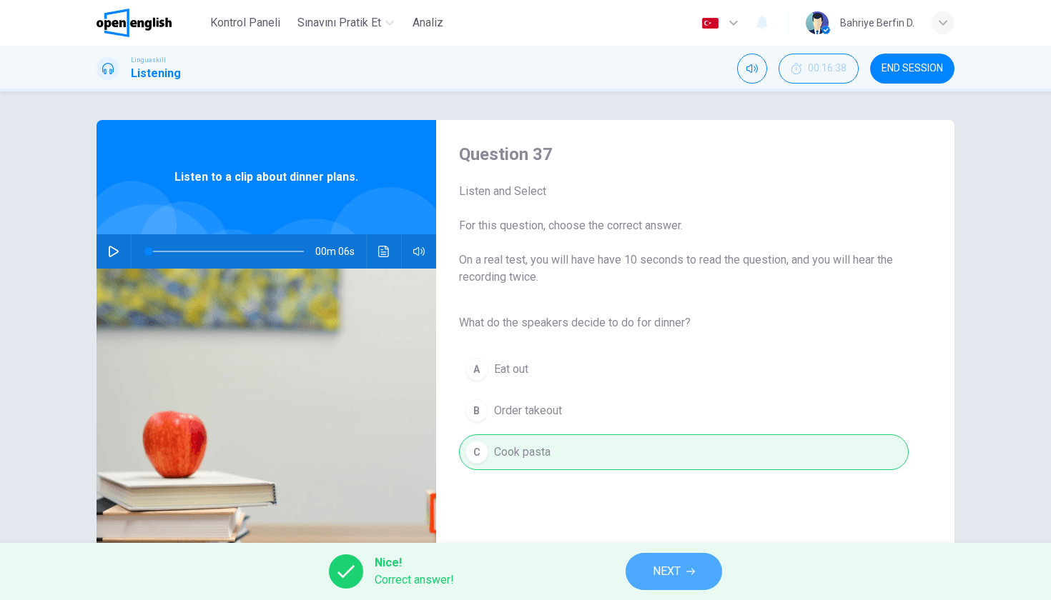
click at [677, 560] on button "NEXT" at bounding box center [673, 571] width 96 height 37
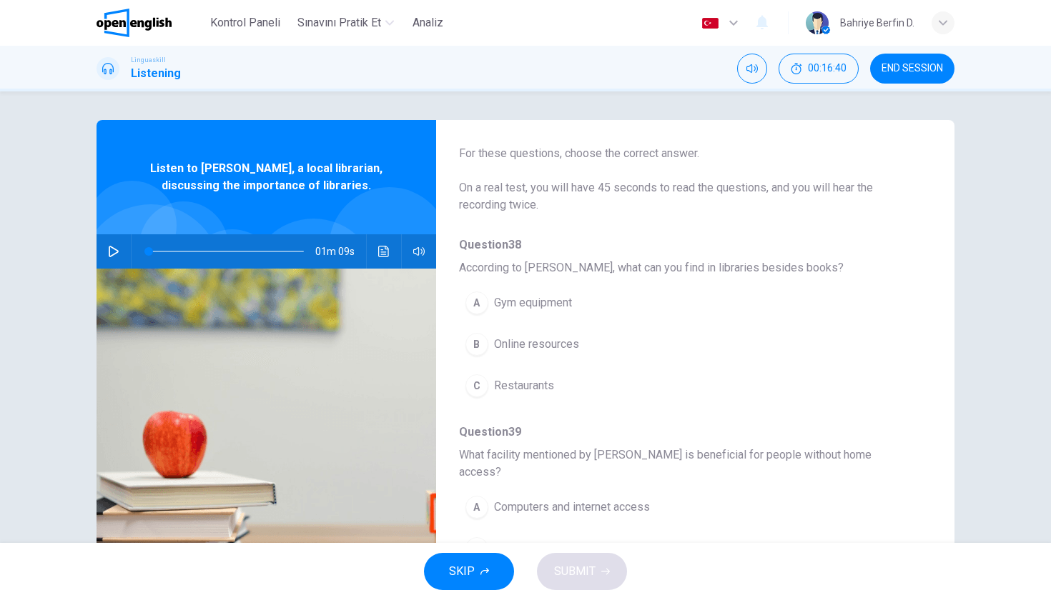
scroll to position [57, 0]
click at [908, 69] on span "END SESSION" at bounding box center [911, 68] width 61 height 11
